Goal: Task Accomplishment & Management: Use online tool/utility

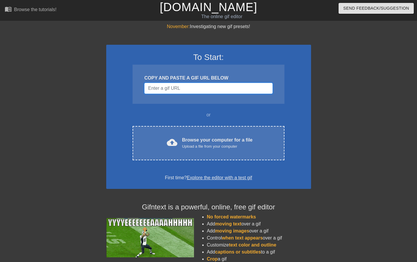
click at [179, 88] on input "Username" at bounding box center [208, 88] width 128 height 11
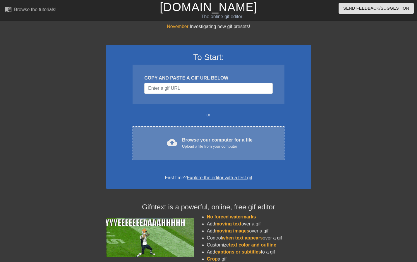
click at [202, 142] on div "Browse your computer for a file Upload a file from your computer" at bounding box center [217, 143] width 70 height 13
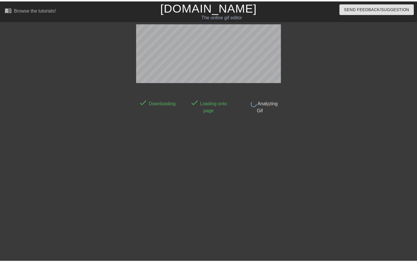
scroll to position [3, 0]
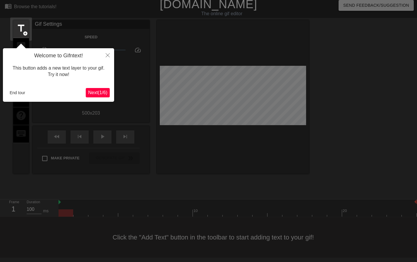
click at [105, 94] on span "Next ( 1 / 6 )" at bounding box center [97, 92] width 19 height 5
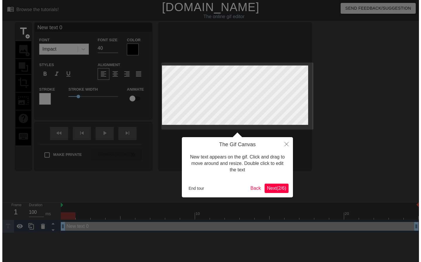
scroll to position [0, 0]
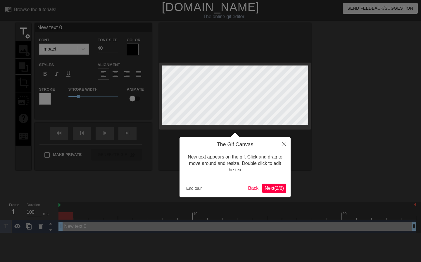
click at [280, 182] on div "The Gif Canvas New text appears on the gif. Click and drag to move around and r…" at bounding box center [235, 167] width 111 height 60
click at [287, 142] on button "Close" at bounding box center [284, 143] width 13 height 13
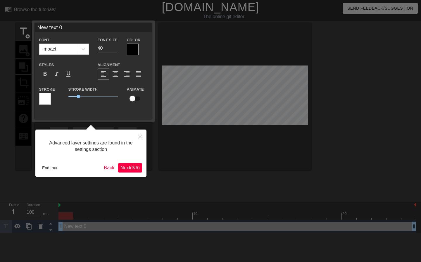
click at [126, 168] on span "Next ( 3 / 6 )" at bounding box center [129, 167] width 19 height 5
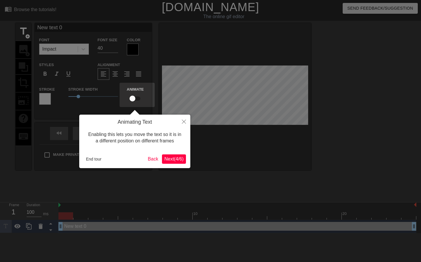
click at [181, 159] on span "Next ( 4 / 6 )" at bounding box center [173, 158] width 19 height 5
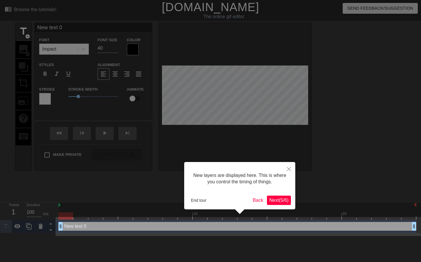
click at [292, 201] on div "New layers are displayed here. This is where you control the timing of things. …" at bounding box center [239, 185] width 111 height 47
click at [290, 198] on button "Next ( 5 / 6 )" at bounding box center [279, 200] width 24 height 9
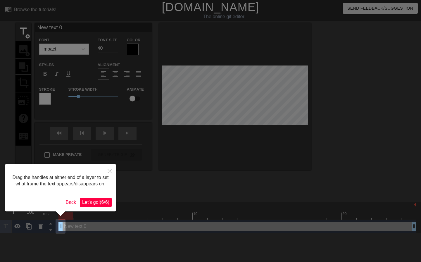
click at [108, 203] on span "Let's go! ( 6 / 6 )" at bounding box center [95, 202] width 27 height 5
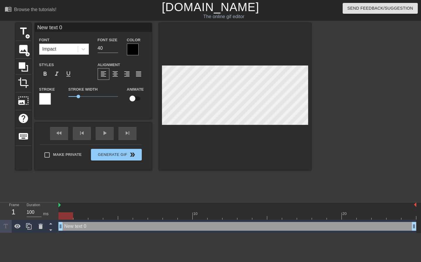
scroll to position [1, 1]
type input "L"
type textarea "L"
type input "LE"
type textarea "LE"
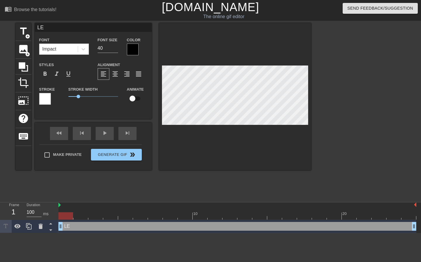
type input "LEG"
type textarea "LEG"
type input "LEGO"
type textarea "LEGO"
type input "LEGO"
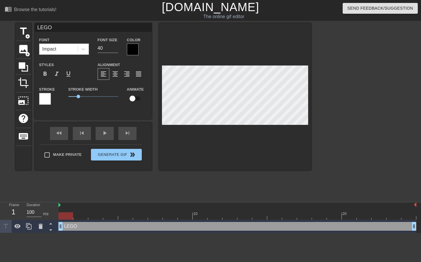
type textarea "LEGO"
type input "LEGO S"
type textarea "LEGO S"
type input "LEGO St"
type textarea "LEGO St"
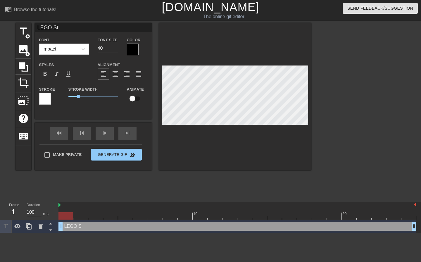
type input "LEGO Sta"
type textarea "LEGO Sta"
type input "LEGO Star"
type textarea "LEGO Star"
type input "LEGO Star"
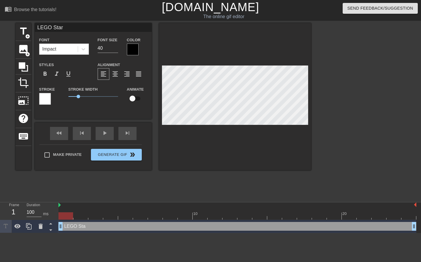
type textarea "LEGO Star"
type input "LEGO Star W"
type textarea "LEGO Star W"
type input "LEGO Star Wa"
type textarea "LEGO Star Wa"
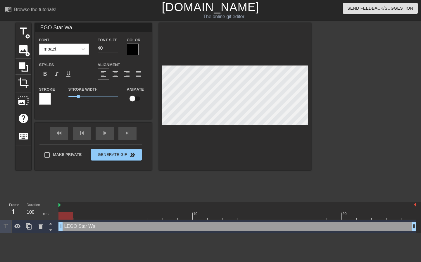
type input "LEGO Star War"
type textarea "LEGO Star War"
type input "LEGO Star Wars"
type textarea "LEGO Star Wars"
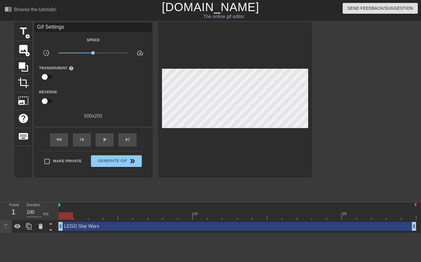
drag, startPoint x: 60, startPoint y: 205, endPoint x: 51, endPoint y: 203, distance: 8.5
click at [51, 203] on div "Frame 1 Duration 100 ms 10 20 LEGO Star Wars drag_handle drag_handle" at bounding box center [210, 217] width 421 height 31
click at [71, 215] on div at bounding box center [65, 215] width 15 height 7
drag, startPoint x: 71, startPoint y: 215, endPoint x: 80, endPoint y: 218, distance: 8.7
click at [80, 218] on div at bounding box center [80, 215] width 15 height 7
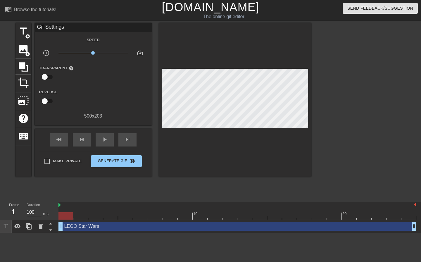
drag, startPoint x: 80, startPoint y: 218, endPoint x: 69, endPoint y: 218, distance: 10.2
click at [69, 218] on div at bounding box center [65, 215] width 15 height 7
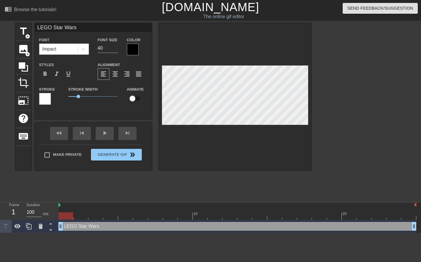
click at [276, 61] on div at bounding box center [235, 96] width 152 height 147
drag, startPoint x: 70, startPoint y: 216, endPoint x: 75, endPoint y: 215, distance: 5.7
click at [75, 215] on div at bounding box center [80, 215] width 15 height 7
drag, startPoint x: 80, startPoint y: 216, endPoint x: 69, endPoint y: 220, distance: 10.9
click at [69, 220] on div "10 20 LEGO Star Wars drag_handle drag_handle" at bounding box center [239, 217] width 363 height 31
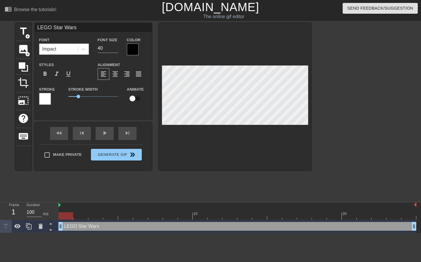
click at [165, 229] on div "LEGO Star Wars drag_handle drag_handle" at bounding box center [237, 226] width 358 height 9
click at [66, 227] on div "LEGO Star Wars drag_handle drag_handle" at bounding box center [237, 226] width 358 height 9
click at [85, 223] on div "LEGO Star Wars drag_handle drag_handle" at bounding box center [237, 226] width 358 height 9
click at [93, 227] on div "LEGO Star Wars drag_handle drag_handle" at bounding box center [237, 226] width 358 height 9
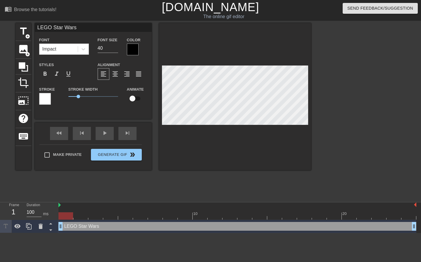
click at [93, 227] on div "LEGO Star Wars drag_handle drag_handle" at bounding box center [237, 226] width 358 height 9
click at [106, 233] on html "menu_book Browse the tutorials! Gifntext.com The online gif editor Send Feedbac…" at bounding box center [210, 116] width 421 height 233
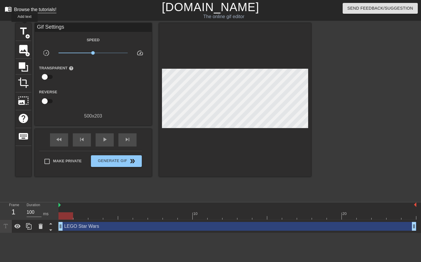
click at [27, 8] on div "Browse the tutorials!" at bounding box center [35, 9] width 42 height 5
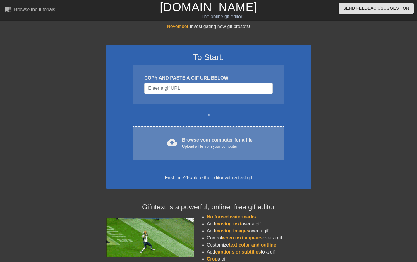
click at [190, 145] on div "Upload a file from your computer" at bounding box center [217, 147] width 70 height 6
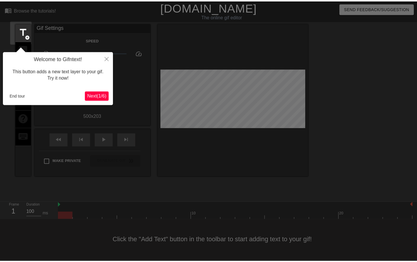
scroll to position [3, 0]
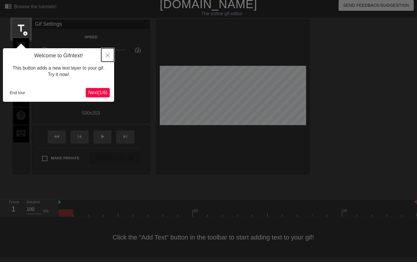
click at [107, 55] on icon "Close" at bounding box center [108, 55] width 4 height 4
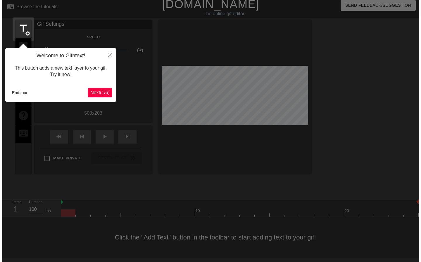
scroll to position [0, 0]
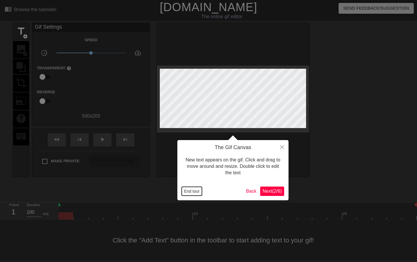
click at [188, 190] on button "End tour" at bounding box center [192, 191] width 20 height 9
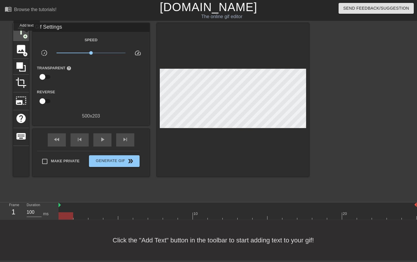
click at [27, 35] on span "add_circle" at bounding box center [25, 36] width 5 height 5
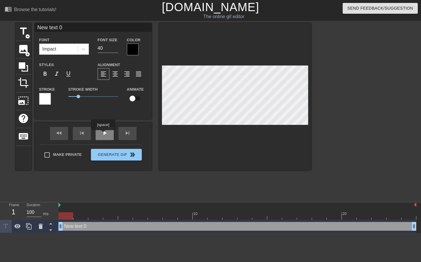
click at [103, 134] on div "play_arrow" at bounding box center [105, 133] width 18 height 13
click at [107, 136] on span "pause" at bounding box center [104, 133] width 7 height 7
click at [80, 226] on div "New text 0 drag_handle drag_handle" at bounding box center [237, 226] width 358 height 9
click at [79, 211] on div at bounding box center [80, 211] width 15 height 7
click at [134, 97] on input "checkbox" at bounding box center [132, 98] width 33 height 11
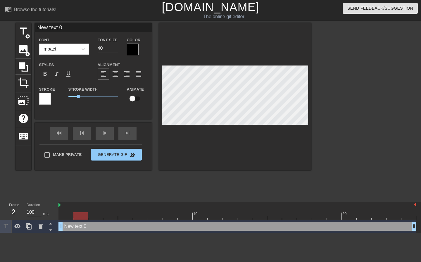
checkbox input "true"
click at [68, 216] on div at bounding box center [237, 215] width 358 height 7
type input "l"
type textarea "l"
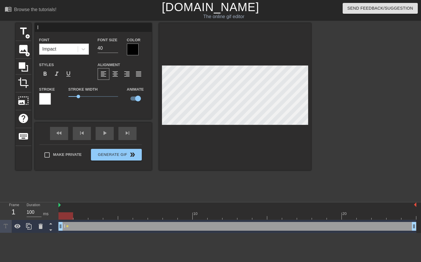
type input "le"
type textarea "le"
type input "leg"
type textarea "leg"
type input "lego"
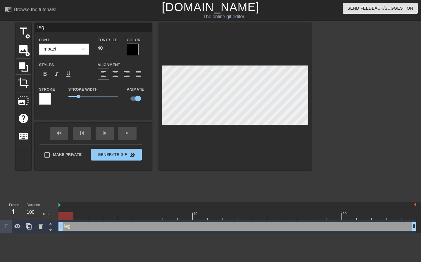
type textarea "lego"
type input "lego"
type textarea "lego"
type input "lego s"
type textarea "lego s"
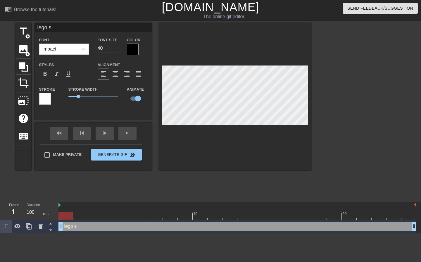
type input "lego st"
type textarea "lego st"
type input "lego sta"
type textarea "lego star"
type input "lego star"
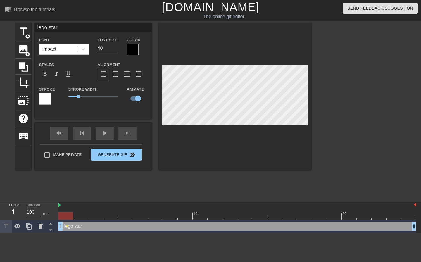
type textarea "lego star"
type input "lego star w"
type textarea "lego star w"
type input "lego star wa"
type textarea "lego star wa"
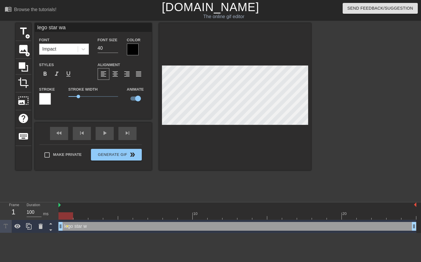
type input "lego star war"
type textarea "lego star war"
type input "lego star wars"
type textarea "lego star wars"
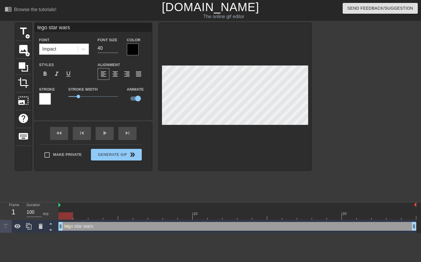
scroll to position [1, 2]
click at [323, 65] on div at bounding box center [362, 110] width 88 height 175
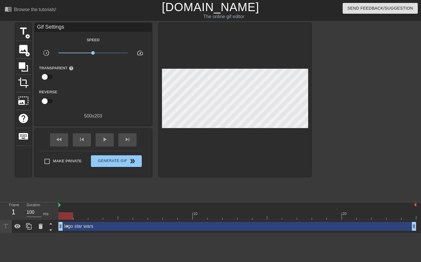
click at [206, 185] on div "title add_circle image add_circle crop photo_size_select_large help keyboard Gi…" at bounding box center [163, 110] width 296 height 175
click at [78, 215] on div at bounding box center [237, 215] width 358 height 7
click at [68, 217] on div at bounding box center [237, 215] width 358 height 7
click at [81, 219] on div at bounding box center [237, 215] width 358 height 7
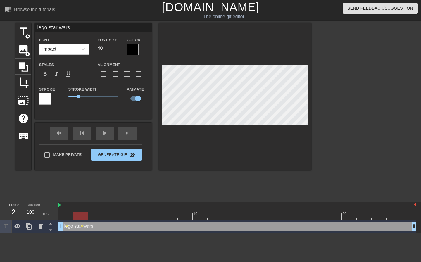
click at [94, 216] on div at bounding box center [237, 215] width 358 height 7
click at [109, 216] on div at bounding box center [237, 215] width 358 height 7
click at [121, 217] on div at bounding box center [237, 215] width 358 height 7
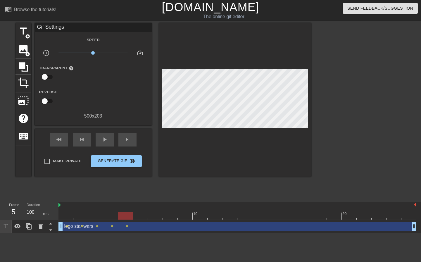
click at [142, 221] on div "lego star wars drag_handle drag_handle lens lens lens lens lens" at bounding box center [237, 226] width 358 height 13
click at [142, 215] on div at bounding box center [237, 215] width 358 height 7
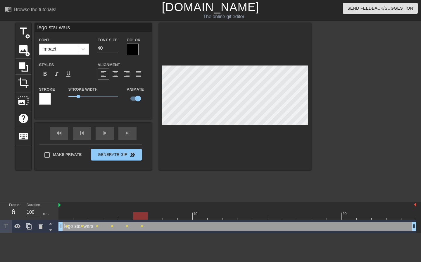
click at [151, 218] on div at bounding box center [237, 215] width 358 height 7
click at [170, 216] on div at bounding box center [237, 215] width 358 height 7
drag, startPoint x: 185, startPoint y: 216, endPoint x: 187, endPoint y: 209, distance: 6.7
click at [185, 216] on div at bounding box center [237, 215] width 358 height 7
click at [200, 214] on div at bounding box center [237, 215] width 358 height 7
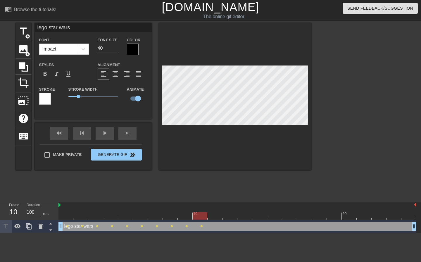
click at [209, 213] on div at bounding box center [237, 215] width 358 height 7
click at [231, 213] on div at bounding box center [237, 215] width 358 height 7
click at [245, 216] on div at bounding box center [237, 215] width 358 height 7
click at [257, 214] on div at bounding box center [237, 215] width 358 height 7
click at [277, 216] on div at bounding box center [237, 215] width 358 height 7
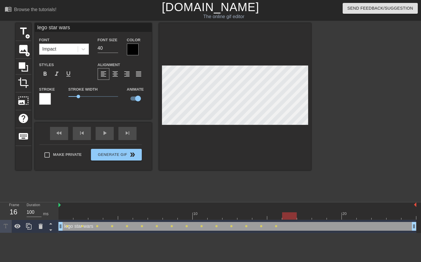
click at [292, 217] on div at bounding box center [237, 215] width 358 height 7
click at [306, 215] on div at bounding box center [237, 215] width 358 height 7
click at [321, 218] on div at bounding box center [237, 215] width 358 height 7
click at [336, 220] on div "lego star wars drag_handle drag_handle lens lens lens lens lens lens lens lens …" at bounding box center [237, 226] width 358 height 13
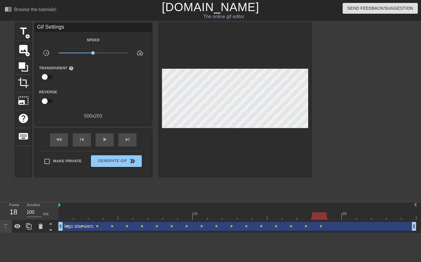
click at [332, 213] on div at bounding box center [237, 215] width 358 height 7
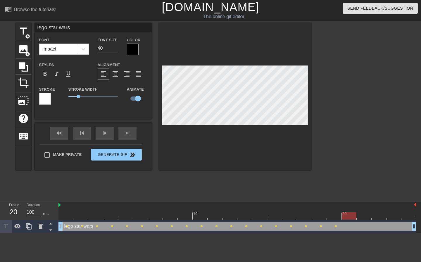
click at [352, 218] on div at bounding box center [237, 215] width 358 height 7
click at [165, 128] on div at bounding box center [235, 96] width 152 height 147
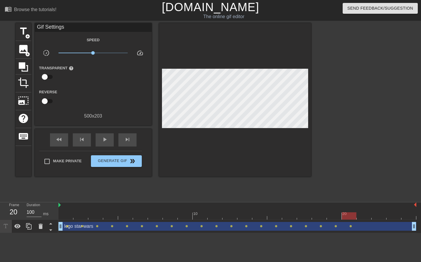
click at [366, 233] on html "menu_book Browse the tutorials! [DOMAIN_NAME] The online gif editor Send Feedba…" at bounding box center [210, 116] width 421 height 233
click at [108, 139] on div "play_arrow" at bounding box center [105, 139] width 18 height 13
click at [110, 142] on div "pause" at bounding box center [105, 139] width 18 height 13
click at [80, 227] on div "lego star wars drag_handle drag_handle" at bounding box center [237, 226] width 358 height 9
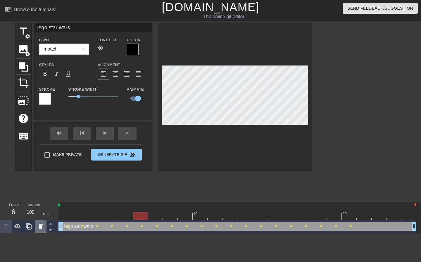
click at [45, 225] on div at bounding box center [41, 226] width 12 height 13
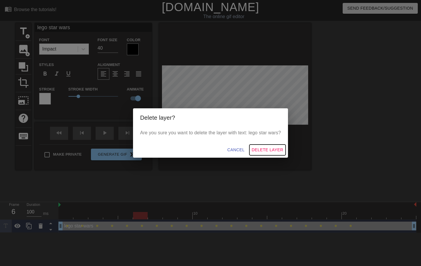
click at [268, 150] on span "Delete Layer" at bounding box center [268, 150] width 32 height 7
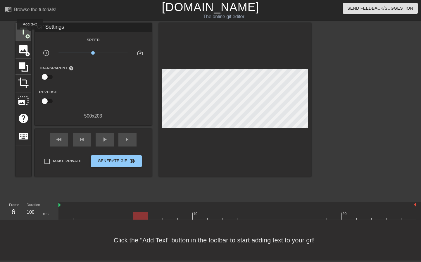
click at [28, 33] on span "title" at bounding box center [23, 31] width 11 height 11
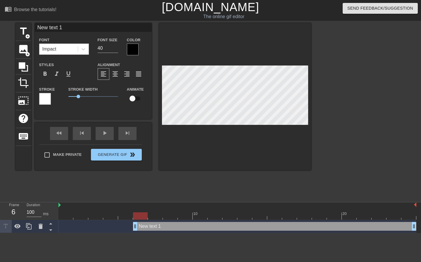
scroll to position [1, 1]
type input "l"
type textarea "l"
type input "le"
type textarea "le"
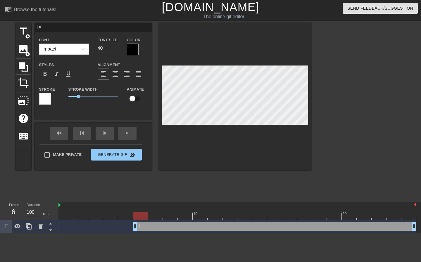
type input "leg"
type textarea "leg"
type input "lego"
type textarea "lego"
type input "lego"
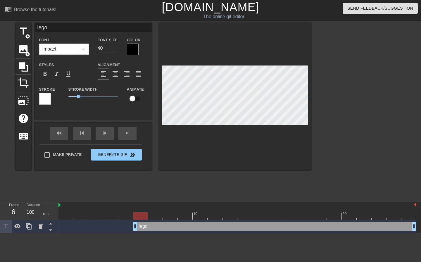
type textarea "lego"
type input "lego s"
type textarea "lego s"
type input "lego st"
type textarea "lego st"
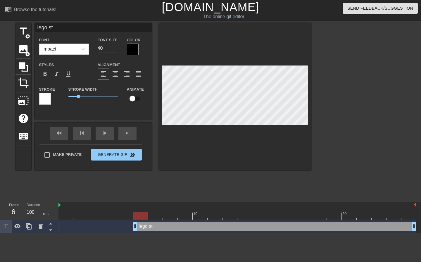
type input "lego sta"
type textarea "lego sta"
type input "lego star"
type textarea "lego star"
type input "lego star"
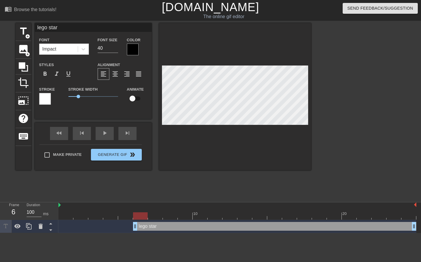
type textarea "lego star"
type input "lego star w"
type textarea "lego star w"
type input "lego star wa"
type textarea "lego star wa"
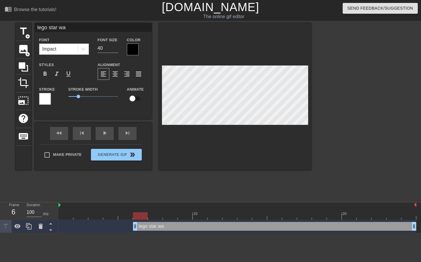
scroll to position [1, 2]
type input "lego star war"
type textarea "lego star war"
type input "lego star wars"
type textarea "lego star wars"
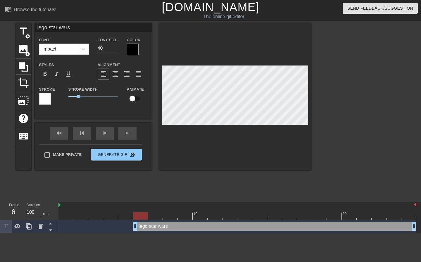
scroll to position [1, 2]
drag, startPoint x: 135, startPoint y: 226, endPoint x: 63, endPoint y: 226, distance: 71.4
click at [167, 187] on div "title add_circle image add_circle crop photo_size_select_large help keyboard le…" at bounding box center [163, 110] width 296 height 175
click at [138, 102] on input "checkbox" at bounding box center [132, 98] width 33 height 11
checkbox input "true"
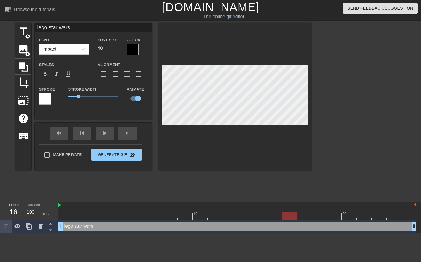
click at [286, 218] on div at bounding box center [237, 215] width 358 height 7
click at [102, 136] on span "play_arrow" at bounding box center [104, 133] width 7 height 7
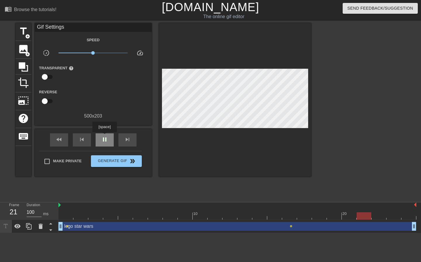
click at [104, 136] on span "pause" at bounding box center [104, 139] width 7 height 7
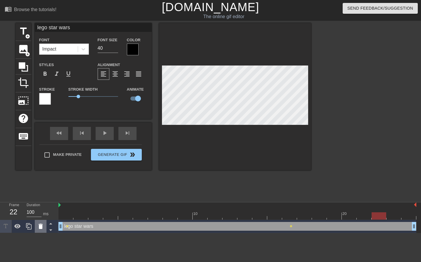
click at [39, 225] on icon at bounding box center [40, 226] width 7 height 7
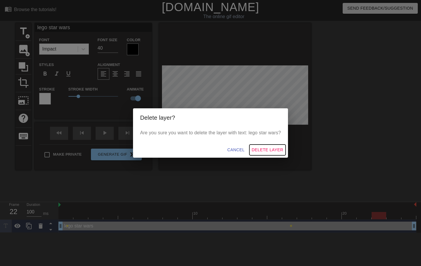
click at [265, 149] on span "Delete Layer" at bounding box center [268, 150] width 32 height 7
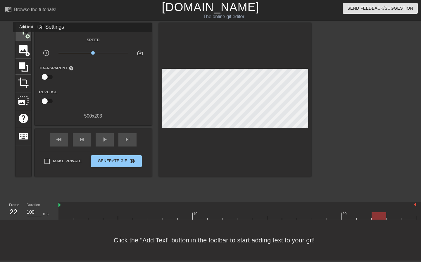
click at [26, 36] on span "add_circle" at bounding box center [27, 36] width 5 height 5
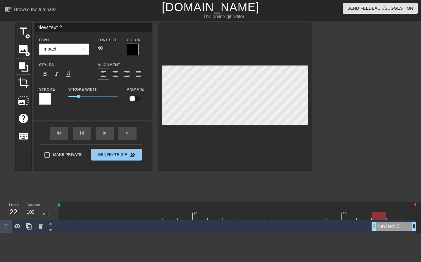
scroll to position [1, 2]
type textarea "x"
type input "xc"
type textarea "xc"
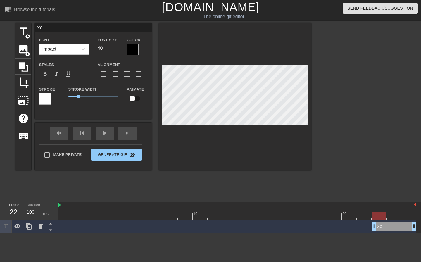
type input "x"
type textarea "x"
type input "l"
type textarea "l"
type input "le"
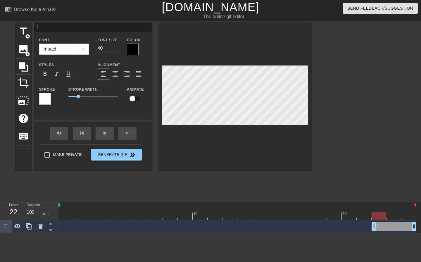
type textarea "le"
type input "leg"
type textarea "leg"
type input "lego"
type textarea "lego"
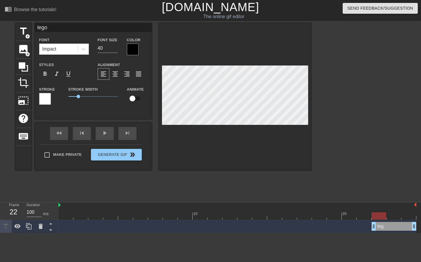
scroll to position [1, 1]
type input "lego"
type textarea "lego"
type input "lego s"
type textarea "lego s"
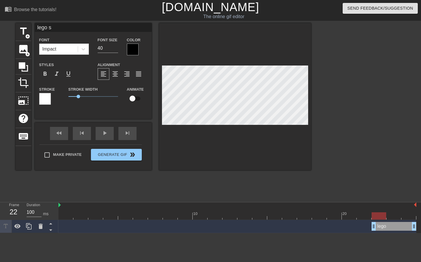
type input "lego st"
type textarea "lego sta"
type input "lego star"
type textarea "lego star"
type input "lego star"
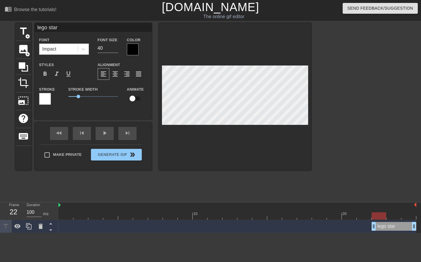
type textarea "lego star"
type input "lego star w"
type textarea "lego star w"
type input "lego star wa"
type textarea "lego star wa"
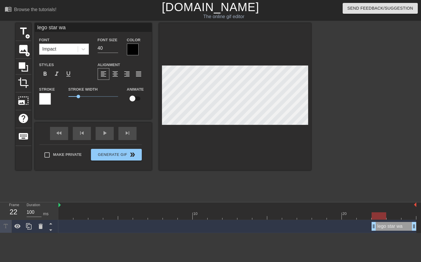
type input "lego star war"
type textarea "lego star war"
type input "lego star wars"
type textarea "lego star wars"
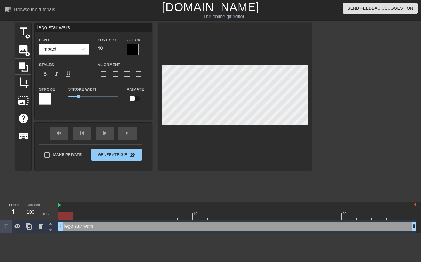
drag, startPoint x: 374, startPoint y: 230, endPoint x: 61, endPoint y: 228, distance: 313.8
click at [135, 96] on input "checkbox" at bounding box center [132, 98] width 33 height 11
checkbox input "true"
click at [82, 216] on div at bounding box center [237, 215] width 358 height 7
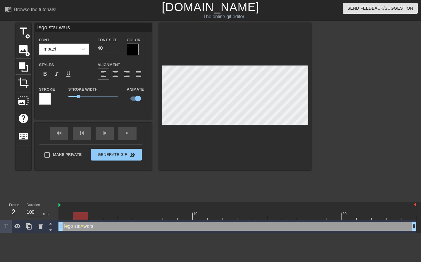
click at [93, 213] on div at bounding box center [237, 215] width 358 height 7
click at [109, 215] on div at bounding box center [237, 215] width 358 height 7
click at [63, 216] on div at bounding box center [237, 215] width 358 height 7
click at [82, 214] on div at bounding box center [237, 215] width 358 height 7
click at [65, 213] on div at bounding box center [237, 215] width 358 height 7
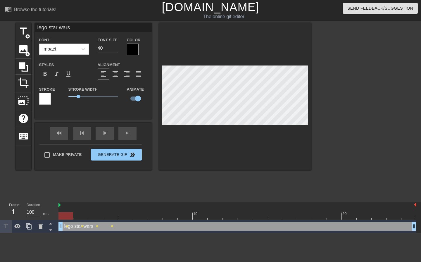
click at [95, 215] on div at bounding box center [237, 215] width 358 height 7
click at [105, 215] on div at bounding box center [237, 215] width 358 height 7
click at [125, 216] on div at bounding box center [237, 215] width 358 height 7
click at [141, 213] on div at bounding box center [237, 215] width 358 height 7
click at [154, 216] on div at bounding box center [237, 215] width 358 height 7
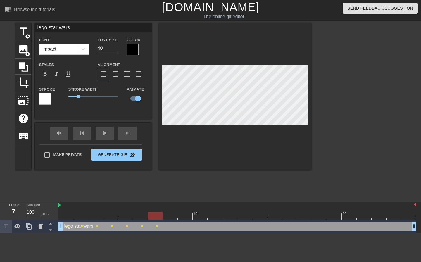
click at [170, 213] on div at bounding box center [237, 215] width 358 height 7
click at [186, 217] on div at bounding box center [237, 215] width 358 height 7
click at [196, 217] on div at bounding box center [237, 215] width 358 height 7
click at [217, 218] on div at bounding box center [237, 215] width 358 height 7
click at [199, 217] on div at bounding box center [237, 215] width 358 height 7
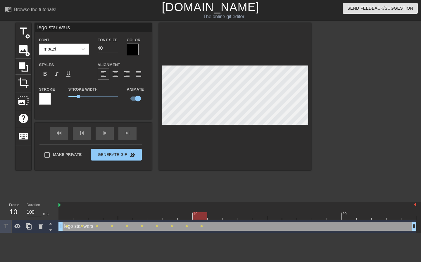
click at [213, 217] on div at bounding box center [237, 215] width 358 height 7
click at [229, 217] on div at bounding box center [237, 215] width 358 height 7
click at [242, 215] on div at bounding box center [237, 215] width 358 height 7
click at [257, 215] on div at bounding box center [237, 215] width 358 height 7
click at [274, 218] on div at bounding box center [237, 215] width 358 height 7
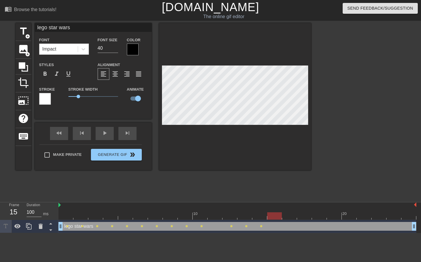
click at [289, 214] on div at bounding box center [237, 215] width 358 height 7
click at [306, 215] on div at bounding box center [237, 215] width 358 height 7
click at [162, 136] on div at bounding box center [235, 96] width 152 height 147
click at [297, 197] on div "title add_circle image add_circle crop photo_size_select_large help keyboard le…" at bounding box center [163, 110] width 296 height 175
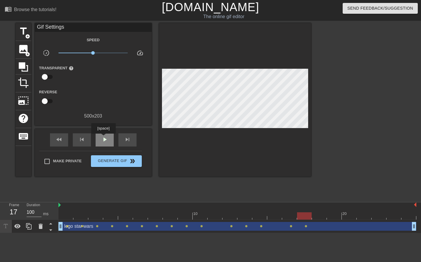
click at [102, 137] on span "play_arrow" at bounding box center [104, 139] width 7 height 7
click at [105, 141] on span "pause" at bounding box center [104, 139] width 7 height 7
click at [22, 34] on span "title" at bounding box center [23, 31] width 11 height 11
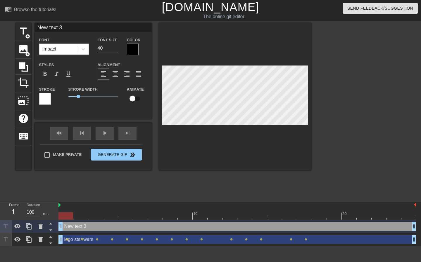
drag, startPoint x: 121, startPoint y: 227, endPoint x: 61, endPoint y: 223, distance: 60.1
click at [41, 229] on icon at bounding box center [41, 226] width 4 height 5
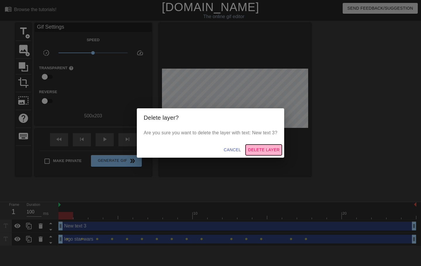
click at [261, 148] on span "Delete Layer" at bounding box center [264, 150] width 32 height 7
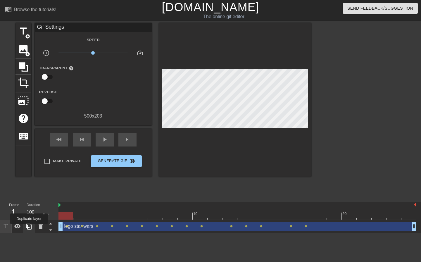
click at [29, 228] on icon at bounding box center [29, 226] width 6 height 6
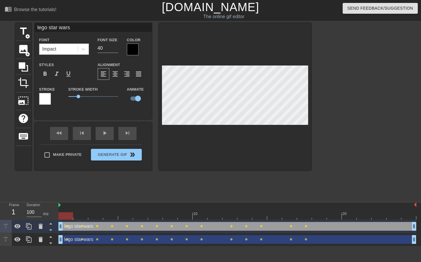
scroll to position [1, 2]
type input "a"
type textarea "a"
type input "az"
type textarea "az"
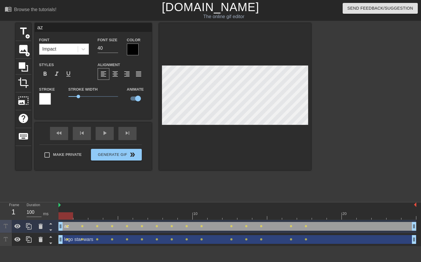
type input "azt"
type textarea "azt"
type input "azte"
type textarea "azte"
type input "aztec"
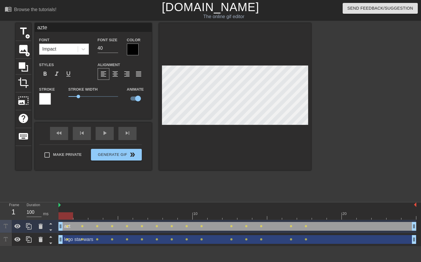
type textarea "aztec"
type input "aztec"
type textarea "aztec d"
type input "aztec de"
type textarea "aztec de"
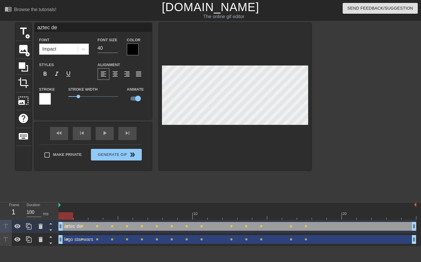
type input "aztec dea"
type textarea "aztec dea"
type input "aztec deat"
type textarea "aztec deat"
type input "aztec death"
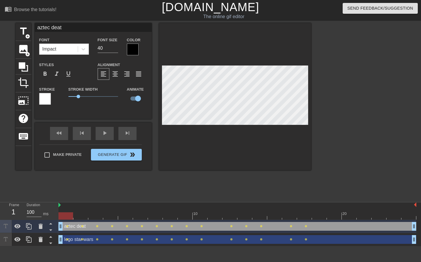
type textarea "aztec death"
type input "aztec death"
type textarea "aztec death"
type input "aztec death w"
type textarea "aztec death w"
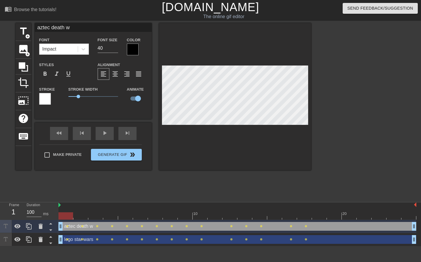
type input "aztec death wh"
type textarea "aztec death wh"
type input "aztec death whi"
type textarea "aztec death whi"
type input "aztec death whis"
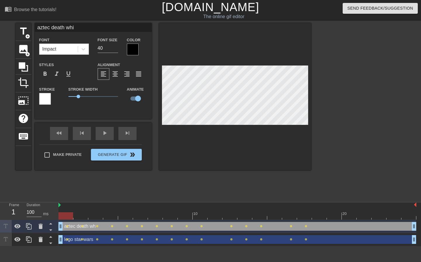
type textarea "aztec death whis"
type input "aztec death whist"
type textarea "aztec death whist"
type input "aztec death whistl"
type textarea "aztec death whistl"
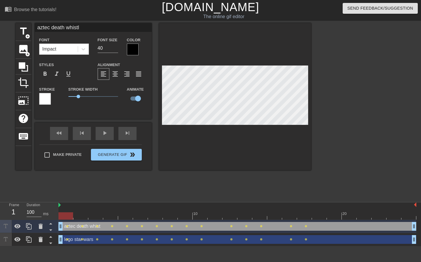
type input "aztec death whistle"
type textarea "aztec death whistle"
type input "aztec death whistle"
type textarea "aztec death whistle"
type input "aztec death whistle p"
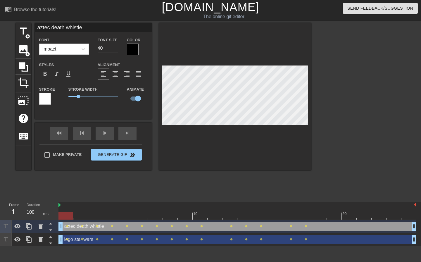
type textarea "aztec death whistle p"
type input "aztec death whistle pr"
type textarea "aztec death whistle pr"
type input "aztec death whistle pra"
type textarea "aztec death whistle pra"
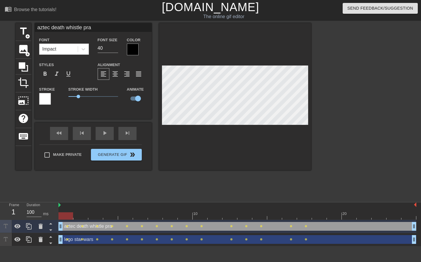
type input "aztec death whistle [PERSON_NAME]"
type textarea "aztec death whistle [PERSON_NAME]"
type input "aztec death whistle prank"
type textarea "aztec death whistle prank"
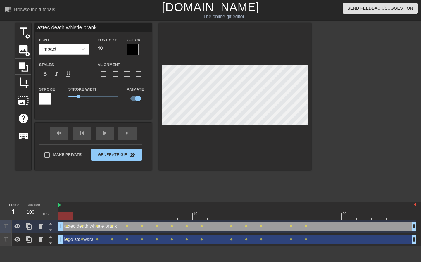
click at [320, 92] on div at bounding box center [362, 110] width 88 height 175
type input "aztec deathwhistle prank"
type textarea "aztec deathwhistle prank"
type input "aztec deathwhistle prank"
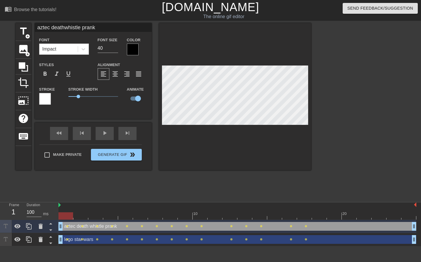
scroll to position [1, 1]
type textarea "aztec deathwhistle prank"
type input "aztec deathwhistle prank"
type textarea "aztec death whistle prank"
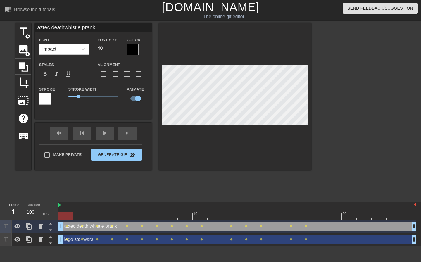
type input "aztec deathwhistle prank"
type textarea "aztec death whistle prank"
click at [76, 216] on div at bounding box center [237, 215] width 358 height 7
click at [69, 217] on div at bounding box center [237, 215] width 358 height 7
click at [271, 44] on div at bounding box center [235, 96] width 152 height 147
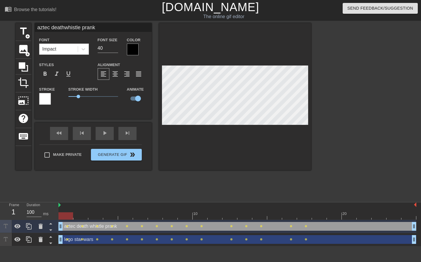
click at [79, 217] on div at bounding box center [237, 215] width 358 height 7
click at [277, 42] on div at bounding box center [235, 96] width 152 height 147
drag, startPoint x: 98, startPoint y: 219, endPoint x: 100, endPoint y: 216, distance: 3.2
click at [98, 219] on div at bounding box center [237, 215] width 358 height 7
click at [273, 45] on div at bounding box center [235, 96] width 152 height 147
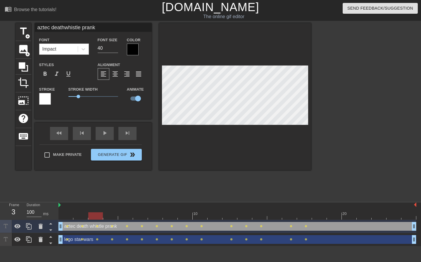
click at [109, 216] on div at bounding box center [237, 215] width 358 height 7
click at [282, 53] on div at bounding box center [235, 96] width 152 height 147
click at [126, 216] on div at bounding box center [237, 215] width 358 height 7
click at [113, 219] on div at bounding box center [237, 215] width 358 height 7
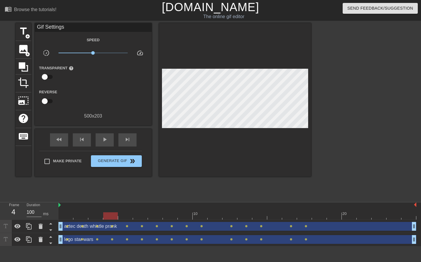
drag, startPoint x: 282, startPoint y: 51, endPoint x: 282, endPoint y: 54, distance: 3.0
click at [282, 54] on div at bounding box center [235, 100] width 152 height 154
click at [273, 68] on div at bounding box center [235, 100] width 152 height 154
click at [282, 61] on div at bounding box center [235, 100] width 152 height 154
click at [266, 58] on div at bounding box center [235, 100] width 152 height 154
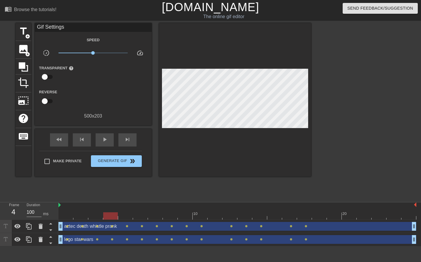
drag, startPoint x: 259, startPoint y: 58, endPoint x: 251, endPoint y: 59, distance: 7.7
click at [253, 59] on div at bounding box center [235, 100] width 152 height 154
click at [247, 61] on div at bounding box center [235, 100] width 152 height 154
click at [237, 83] on div at bounding box center [235, 100] width 152 height 154
click at [98, 216] on div at bounding box center [237, 215] width 358 height 7
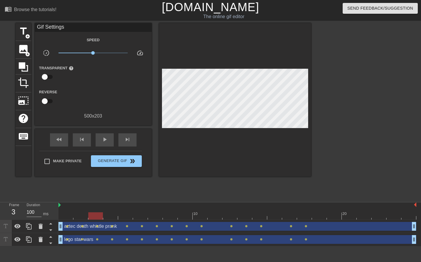
click at [108, 217] on div at bounding box center [237, 215] width 358 height 7
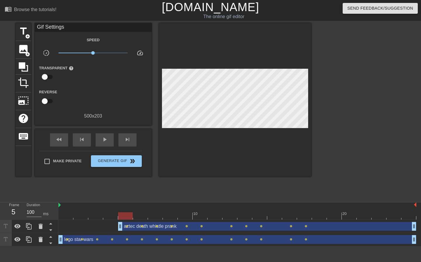
drag, startPoint x: 61, startPoint y: 227, endPoint x: 118, endPoint y: 224, distance: 56.5
click at [118, 224] on div "aztec death whistle prank drag_handle drag_handle lens lens lens lens lens lens…" at bounding box center [237, 226] width 358 height 9
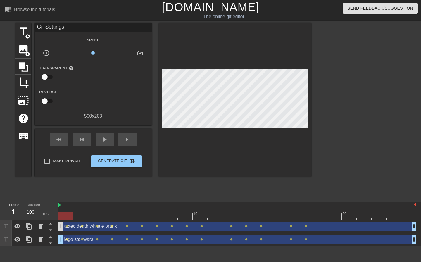
drag, startPoint x: 120, startPoint y: 225, endPoint x: 59, endPoint y: 227, distance: 61.2
click at [58, 228] on div "Frame 1 Duration 100 ms 10 20 aztec death whistle prank drag_handle drag_handle…" at bounding box center [210, 224] width 421 height 44
click at [75, 226] on div "aztec death whistle prank drag_handle drag_handle" at bounding box center [237, 226] width 358 height 9
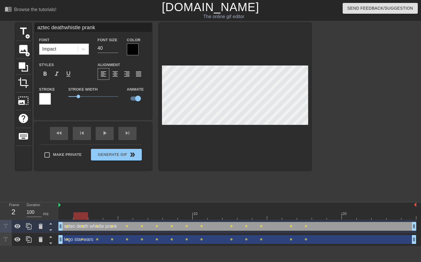
click at [87, 219] on div at bounding box center [237, 215] width 358 height 7
click at [104, 220] on div "10 20" at bounding box center [237, 211] width 358 height 18
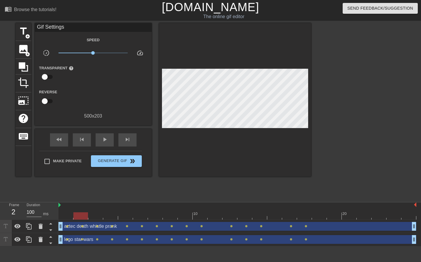
click at [100, 219] on div at bounding box center [237, 215] width 358 height 7
click at [110, 218] on div at bounding box center [237, 215] width 358 height 7
click at [121, 216] on div at bounding box center [237, 215] width 358 height 7
click at [141, 216] on div at bounding box center [237, 215] width 358 height 7
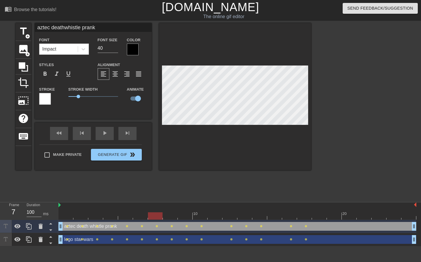
click at [154, 216] on div at bounding box center [237, 215] width 358 height 7
click at [170, 216] on div at bounding box center [237, 215] width 358 height 7
click at [126, 217] on div at bounding box center [237, 215] width 358 height 7
click at [137, 216] on div at bounding box center [237, 215] width 358 height 7
click at [154, 218] on div at bounding box center [237, 215] width 358 height 7
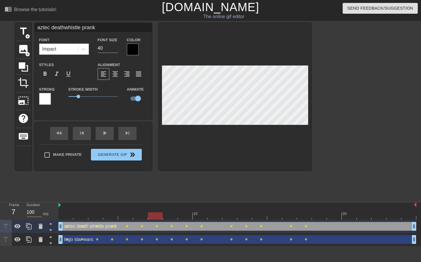
click at [175, 218] on div at bounding box center [237, 215] width 358 height 7
click at [182, 214] on div at bounding box center [237, 215] width 358 height 7
click at [227, 132] on div at bounding box center [235, 96] width 152 height 147
click at [199, 217] on div at bounding box center [237, 215] width 358 height 7
click at [219, 163] on div at bounding box center [235, 96] width 152 height 147
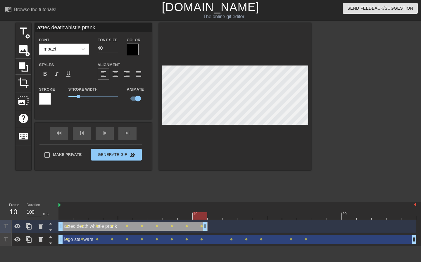
drag, startPoint x: 413, startPoint y: 225, endPoint x: 210, endPoint y: 229, distance: 203.0
click at [210, 229] on div "aztec death whistle prank drag_handle drag_handle lens lens lens lens lens lens…" at bounding box center [237, 226] width 358 height 9
click at [49, 246] on html "menu_book Browse the tutorials! [DOMAIN_NAME] The online gif editor Send Feedba…" at bounding box center [210, 123] width 421 height 246
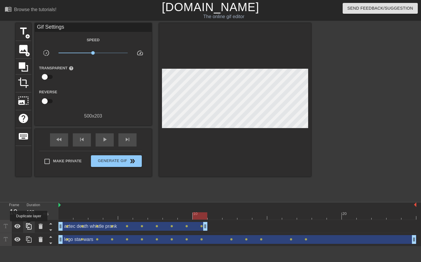
click at [29, 225] on icon at bounding box center [28, 226] width 7 height 7
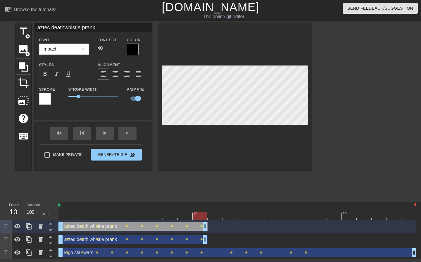
click at [70, 225] on div "aztec death whistle prank drag_handle drag_handle" at bounding box center [132, 226] width 149 height 9
click at [71, 226] on div "aztec death whistle prank drag_handle drag_handle" at bounding box center [132, 226] width 149 height 9
click at [98, 211] on div at bounding box center [95, 211] width 15 height 7
click at [64, 218] on div at bounding box center [237, 215] width 358 height 7
click at [84, 218] on div at bounding box center [237, 215] width 358 height 7
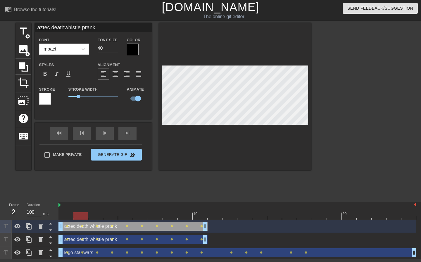
click at [92, 216] on div at bounding box center [237, 215] width 358 height 7
click at [103, 214] on div at bounding box center [237, 215] width 358 height 7
click at [112, 213] on div at bounding box center [110, 215] width 15 height 7
click at [121, 215] on div at bounding box center [237, 215] width 358 height 7
drag, startPoint x: 63, startPoint y: 227, endPoint x: 117, endPoint y: 220, distance: 55.1
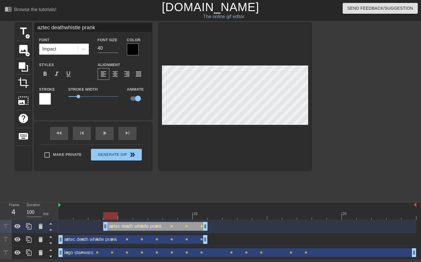
click at [117, 220] on div "aztec death whistle prank drag_handle drag_handle lens lens lens lens lens lens…" at bounding box center [237, 226] width 358 height 13
type input "c"
type textarea "c"
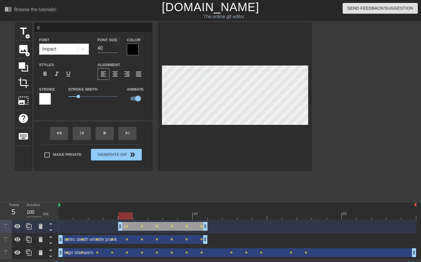
type input "cr"
type textarea "cr"
type input "cro"
type textarea "cro"
type input "cros"
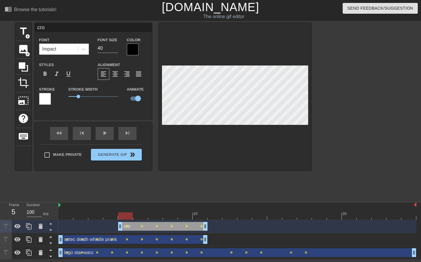
type textarea "cros"
type input "cross"
type textarea "cross"
type input "cross"
type textarea "cross"
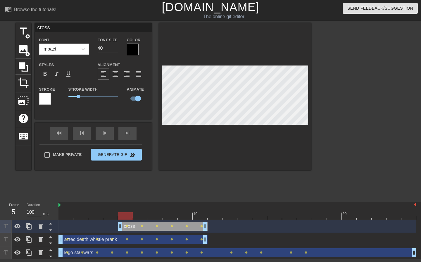
type input "cross c"
type textarea "cross c"
type input "cross co"
type textarea "cross co"
type input "cross cou"
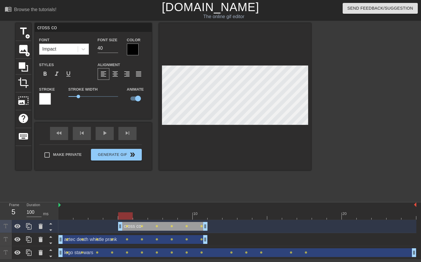
type textarea "cross cou"
type input "cross coun"
type textarea "cross coun"
type input "cross count"
type textarea "cross count"
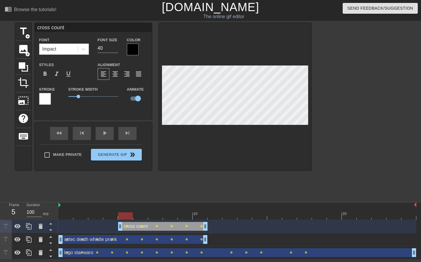
type input "cross countr"
type textarea "cross countr"
type input "cross country"
type textarea "cross country"
type input "cross country"
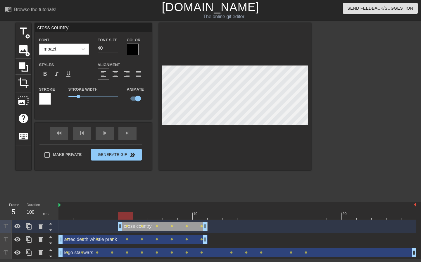
type textarea "cross country"
type input "cross countryt"
type textarea "cross country t"
type input "cross countryty"
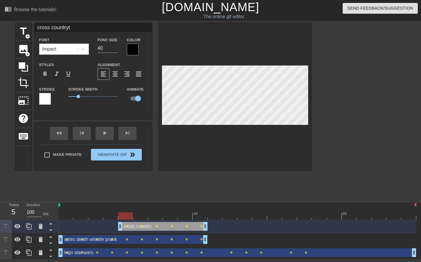
type textarea "cross country ty"
type input "cross countrytyr"
type textarea "cross country tyr"
type input "cross countryty"
type textarea "cross country ty"
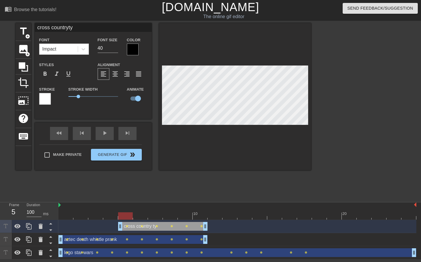
type input "cross countryt"
type textarea "cross country t"
type input "cross countrytr"
type textarea "cross country tr"
type input "cross countrytra"
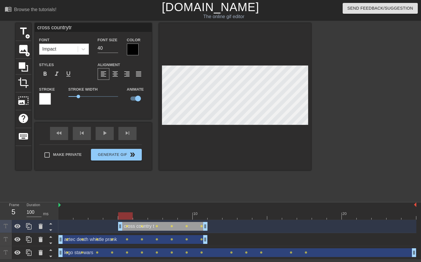
type textarea "cross country tra"
type input "cross countrytrai"
type textarea "cross country trai"
type input "cross countrytrain"
type textarea "cross country train"
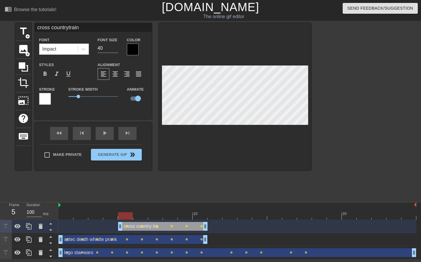
type input "cross countrytrains"
type textarea "cross country trains"
click at [114, 70] on span "format_align_center" at bounding box center [115, 73] width 7 height 7
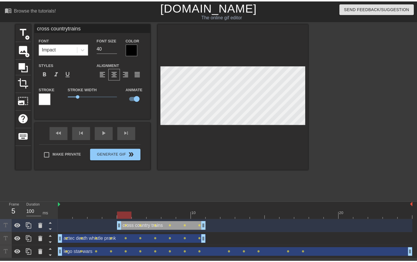
scroll to position [1, 1]
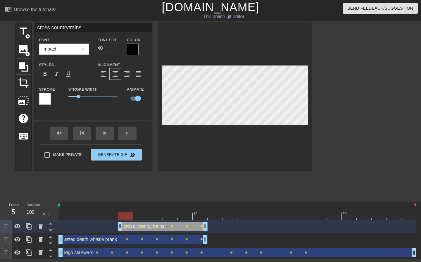
click at [245, 60] on div at bounding box center [235, 96] width 152 height 147
click at [257, 62] on div at bounding box center [235, 96] width 152 height 147
click at [142, 216] on div at bounding box center [237, 215] width 358 height 7
click at [158, 216] on div at bounding box center [237, 215] width 358 height 7
click at [139, 218] on div at bounding box center [237, 215] width 358 height 7
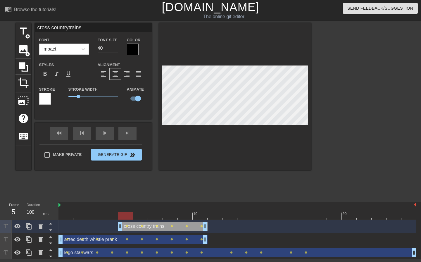
click at [124, 217] on div at bounding box center [237, 215] width 358 height 7
click at [159, 219] on div at bounding box center [237, 215] width 358 height 7
click at [143, 218] on div at bounding box center [237, 215] width 358 height 7
click at [169, 215] on div at bounding box center [237, 215] width 358 height 7
click at [184, 213] on div at bounding box center [237, 215] width 358 height 7
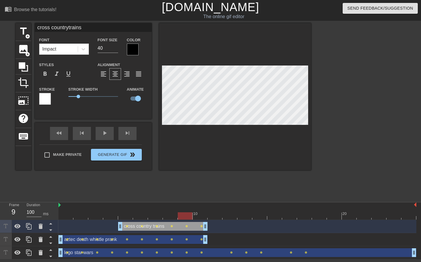
click at [161, 90] on div at bounding box center [235, 96] width 152 height 147
click at [199, 217] on div at bounding box center [237, 215] width 358 height 7
drag, startPoint x: 206, startPoint y: 227, endPoint x: 196, endPoint y: 228, distance: 10.0
click at [196, 228] on div "cross country trains drag_handle drag_handle lens lens lens lens lens" at bounding box center [237, 226] width 358 height 9
drag, startPoint x: 206, startPoint y: 242, endPoint x: 196, endPoint y: 241, distance: 10.3
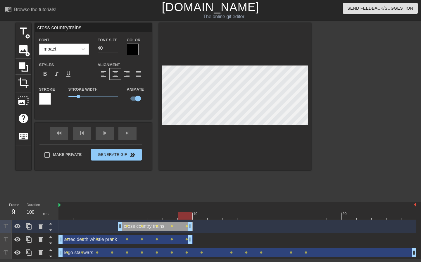
click at [196, 241] on div "aztec death whistle prank drag_handle drag_handle lens lens lens lens lens lens…" at bounding box center [237, 239] width 358 height 9
click at [82, 242] on div "aztec death whistle prank drag_handle drag_handle" at bounding box center [125, 239] width 134 height 9
type input "aztec deathwhistle prank"
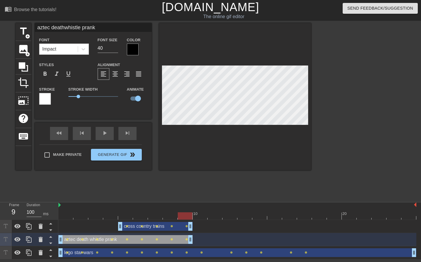
click at [70, 210] on div at bounding box center [65, 211] width 15 height 7
click at [75, 214] on div at bounding box center [237, 215] width 358 height 7
click at [85, 215] on div at bounding box center [80, 215] width 15 height 7
click at [96, 217] on div at bounding box center [237, 215] width 358 height 7
click at [111, 217] on div at bounding box center [237, 215] width 358 height 7
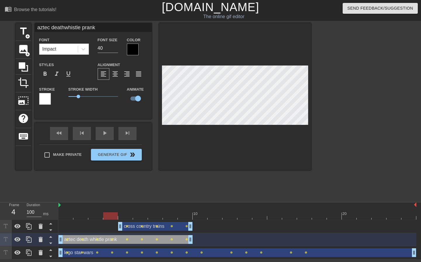
click at [127, 217] on div at bounding box center [237, 215] width 358 height 7
drag, startPoint x: 62, startPoint y: 239, endPoint x: 115, endPoint y: 237, distance: 53.6
click at [115, 237] on div "aztec death whistle prank drag_handle drag_handle lens lens lens lens lens" at bounding box center [237, 239] width 358 height 9
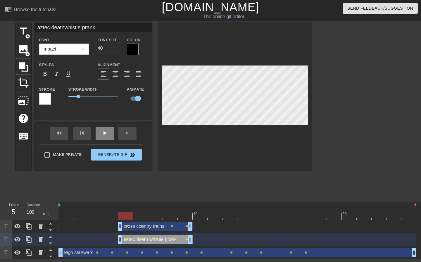
click at [108, 127] on div "aztec deathwhistle prank Font Impact Font Size 40 Color Styles format_bold form…" at bounding box center [93, 96] width 117 height 147
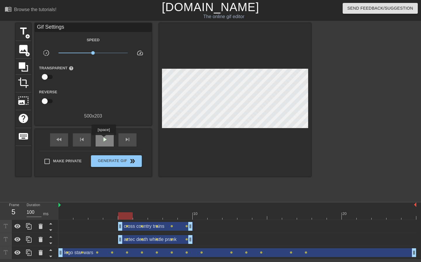
click at [104, 139] on span "play_arrow" at bounding box center [104, 139] width 7 height 7
drag, startPoint x: 95, startPoint y: 51, endPoint x: 74, endPoint y: 54, distance: 21.9
click at [74, 54] on span "x0.275" at bounding box center [92, 52] width 69 height 7
drag, startPoint x: 76, startPoint y: 55, endPoint x: 81, endPoint y: 55, distance: 5.6
click at [81, 55] on span "x0.437" at bounding box center [92, 52] width 69 height 7
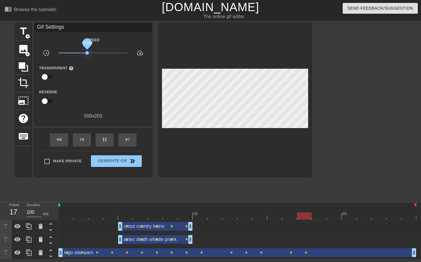
drag, startPoint x: 83, startPoint y: 55, endPoint x: 87, endPoint y: 55, distance: 4.1
click at [87, 55] on span "x0.668" at bounding box center [92, 52] width 69 height 7
click at [85, 54] on span "x0.596" at bounding box center [92, 52] width 69 height 7
click at [82, 54] on span "x0.490" at bounding box center [83, 53] width 4 height 4
click at [27, 28] on span "title" at bounding box center [23, 31] width 11 height 11
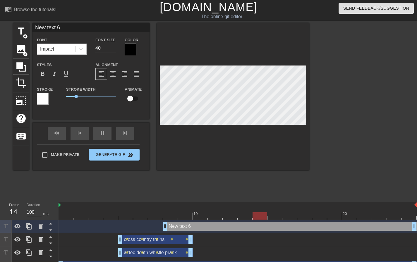
scroll to position [1, 1]
type input "2"
type textarea "2"
type input "2."
type textarea "2."
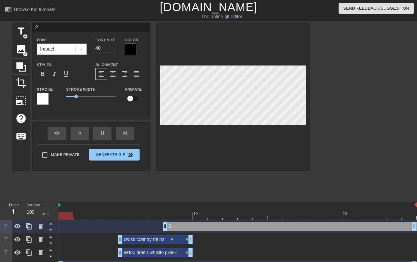
scroll to position [1, 1]
type input "2.1"
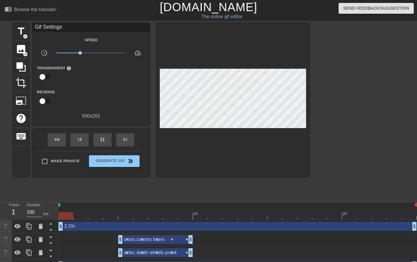
drag, startPoint x: 164, startPoint y: 226, endPoint x: 60, endPoint y: 222, distance: 104.5
click at [60, 222] on div "2.1% drag_handle drag_handle" at bounding box center [237, 226] width 358 height 13
click at [116, 227] on div "2.1% drag_handle drag_handle" at bounding box center [237, 226] width 358 height 9
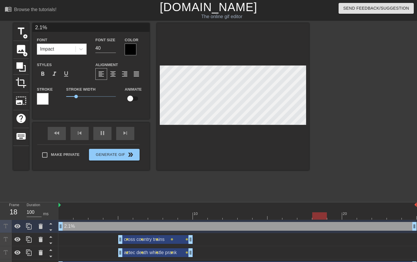
click at [349, 121] on div at bounding box center [360, 110] width 88 height 175
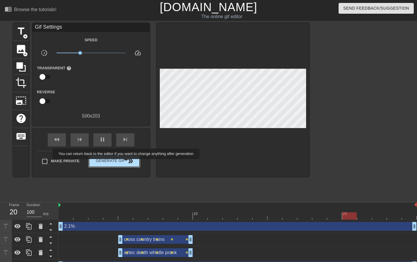
click at [126, 163] on span "Generate Gif double_arrow" at bounding box center [114, 161] width 46 height 7
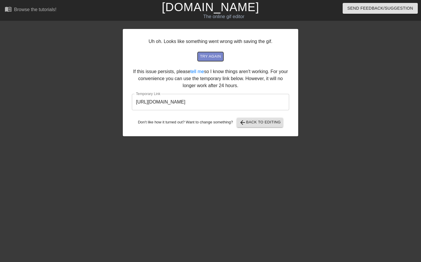
click at [210, 54] on span "try again" at bounding box center [210, 56] width 21 height 7
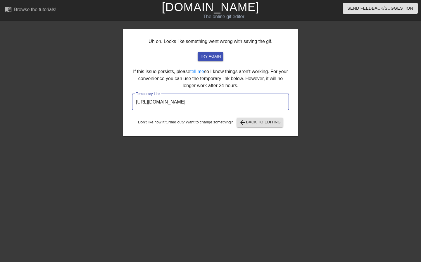
drag, startPoint x: 239, startPoint y: 103, endPoint x: 133, endPoint y: 106, distance: 105.9
click at [133, 106] on input "[URL][DOMAIN_NAME]" at bounding box center [210, 102] width 157 height 16
click at [242, 127] on button "arrow_back Back to Editing" at bounding box center [260, 122] width 46 height 9
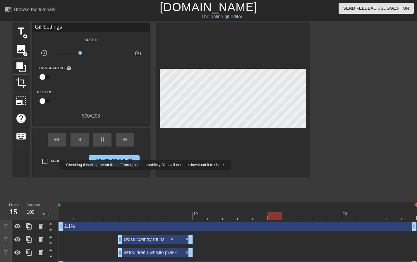
click at [55, 164] on label "Make Private" at bounding box center [59, 161] width 41 height 12
click at [51, 164] on input "Make Private" at bounding box center [45, 161] width 12 height 12
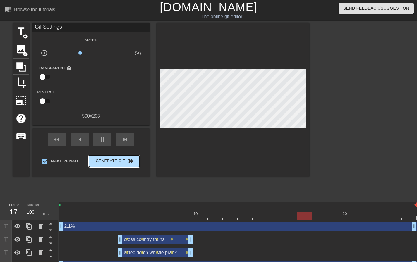
click at [105, 164] on button "Generate Gif double_arrow" at bounding box center [114, 161] width 51 height 12
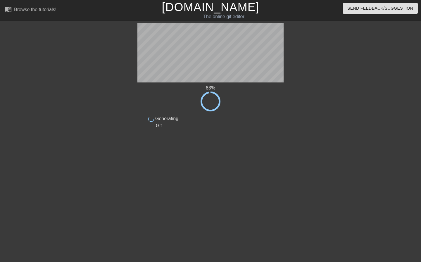
click at [362, 87] on div at bounding box center [335, 110] width 88 height 175
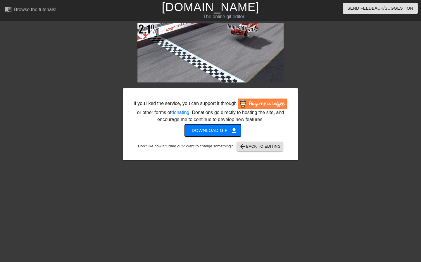
click at [227, 129] on span "Download gif get_app" at bounding box center [213, 131] width 42 height 8
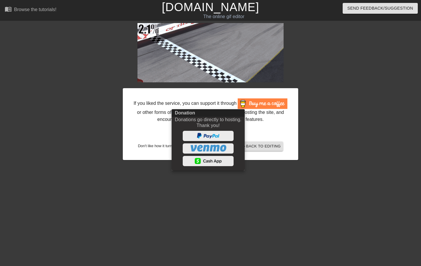
click at [262, 149] on div at bounding box center [210, 133] width 421 height 266
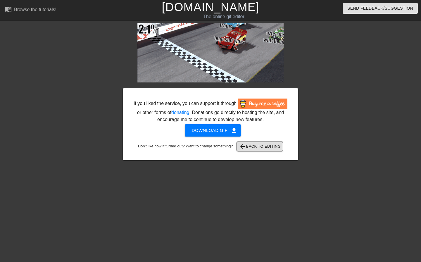
click at [268, 147] on span "arrow_back Back to Editing" at bounding box center [260, 146] width 42 height 7
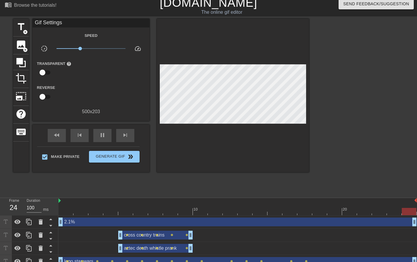
scroll to position [12, 0]
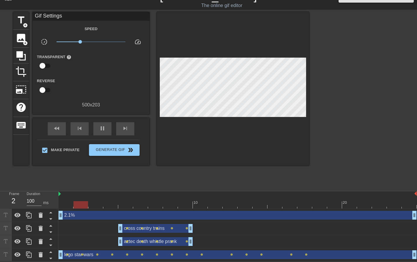
click at [91, 252] on div "lego star wars drag_handle drag_handle" at bounding box center [237, 254] width 358 height 9
click at [100, 123] on div "pause" at bounding box center [102, 128] width 18 height 13
click at [71, 240] on div "aztec death whistle prank drag_handle drag_handle lens lens lens lens lens" at bounding box center [237, 241] width 358 height 9
click at [72, 244] on div "aztec death whistle prank drag_handle drag_handle lens lens lens lens lens" at bounding box center [237, 241] width 358 height 9
click at [66, 202] on div at bounding box center [237, 204] width 358 height 7
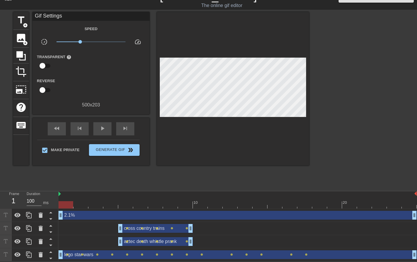
click at [305, 242] on div "aztec death whistle prank drag_handle drag_handle lens lens lens lens lens" at bounding box center [237, 241] width 358 height 9
click at [291, 247] on div "aztec death whistle prank drag_handle drag_handle lens lens lens lens lens" at bounding box center [237, 241] width 358 height 13
click at [287, 200] on div at bounding box center [289, 200] width 15 height 7
click at [303, 202] on div at bounding box center [237, 204] width 358 height 7
click at [318, 203] on div at bounding box center [237, 204] width 358 height 7
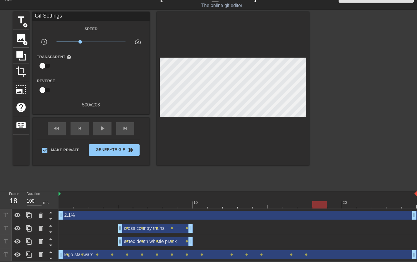
drag, startPoint x: 333, startPoint y: 204, endPoint x: 336, endPoint y: 204, distance: 3.2
click at [333, 204] on div at bounding box center [237, 204] width 358 height 7
click at [393, 204] on div at bounding box center [237, 204] width 358 height 7
click at [411, 204] on div at bounding box center [237, 204] width 358 height 7
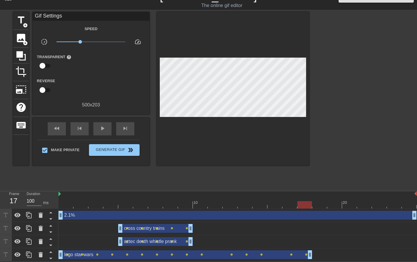
drag, startPoint x: 414, startPoint y: 254, endPoint x: 314, endPoint y: 252, distance: 100.0
click at [314, 252] on div "lego star wars drag_handle drag_handle lens lens lens lens lens lens lens lens …" at bounding box center [237, 254] width 358 height 9
click at [366, 242] on div "aztec death whistle prank drag_handle drag_handle lens lens lens lens lens" at bounding box center [237, 241] width 358 height 9
click at [275, 254] on div "lego star wars drag_handle drag_handle" at bounding box center [185, 254] width 254 height 9
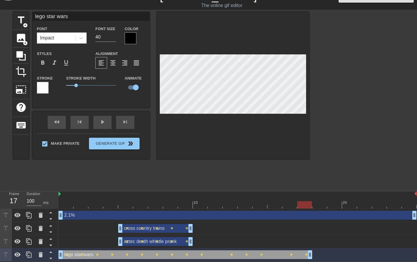
click at [273, 203] on div at bounding box center [237, 204] width 358 height 7
click at [259, 203] on div at bounding box center [237, 204] width 358 height 7
click at [287, 204] on div at bounding box center [237, 204] width 358 height 7
click at [308, 202] on div at bounding box center [237, 204] width 358 height 7
drag, startPoint x: 309, startPoint y: 254, endPoint x: 300, endPoint y: 254, distance: 9.7
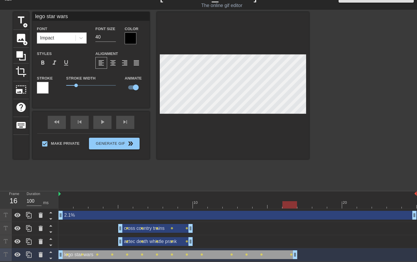
click at [300, 254] on div "lego star wars drag_handle drag_handle lens lens lens lens lens lens lens lens …" at bounding box center [237, 254] width 358 height 9
click at [274, 202] on div at bounding box center [237, 204] width 358 height 7
click at [290, 203] on div at bounding box center [237, 204] width 358 height 7
click at [269, 202] on div at bounding box center [237, 204] width 358 height 7
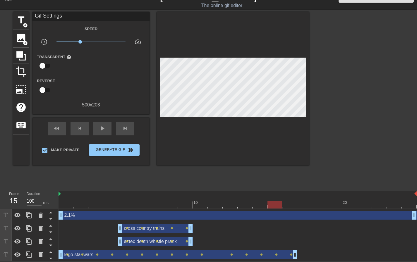
click at [274, 183] on div "title add_circle image add_circle crop photo_size_select_large help keyboard Gi…" at bounding box center [161, 99] width 296 height 175
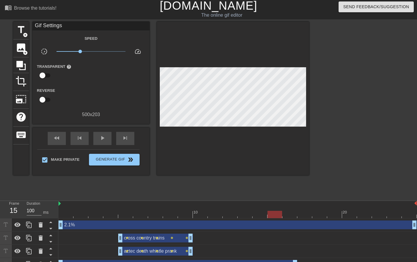
scroll to position [0, 0]
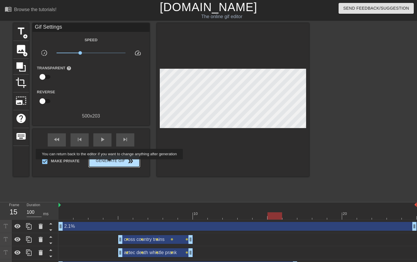
click at [110, 163] on span "Generate Gif double_arrow" at bounding box center [114, 161] width 46 height 7
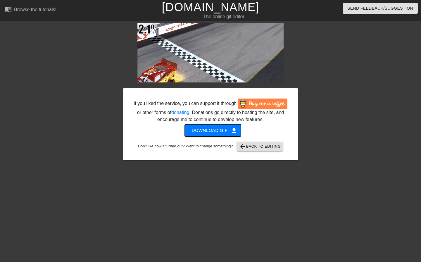
click at [233, 130] on span "get_app" at bounding box center [234, 130] width 7 height 7
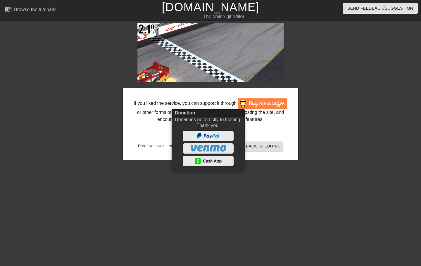
click at [269, 148] on div at bounding box center [210, 133] width 421 height 266
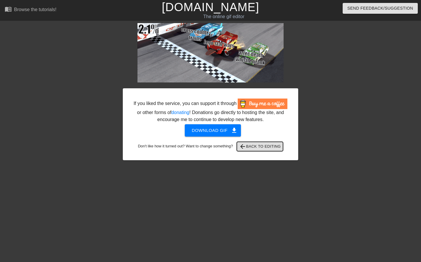
click at [261, 147] on span "arrow_back Back to Editing" at bounding box center [260, 146] width 42 height 7
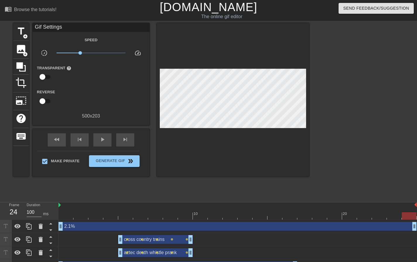
click at [238, 9] on link "[DOMAIN_NAME]" at bounding box center [208, 7] width 97 height 13
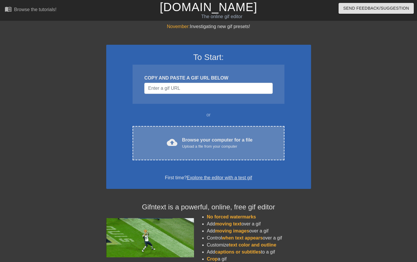
click at [189, 131] on div "cloud_upload Browse your computer for a file Upload a file from your computer C…" at bounding box center [207, 143] width 151 height 34
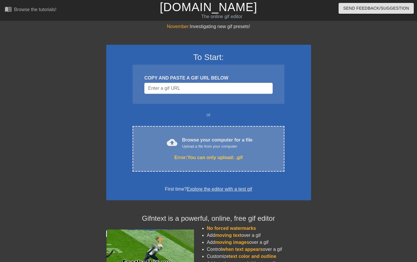
click at [202, 151] on div "cloud_upload Browse your computer for a file Upload a file from your computer E…" at bounding box center [207, 149] width 151 height 46
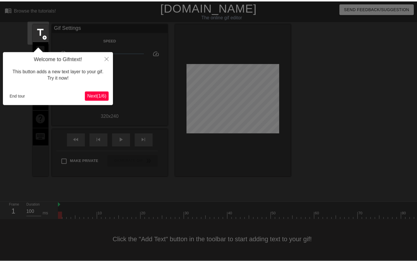
scroll to position [3, 0]
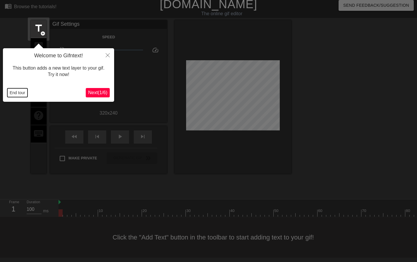
click at [17, 92] on button "End tour" at bounding box center [17, 92] width 20 height 9
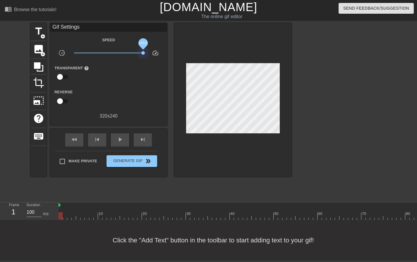
drag, startPoint x: 109, startPoint y: 50, endPoint x: 157, endPoint y: 52, distance: 48.3
click at [157, 51] on div "slow_motion_video x10.0 speed" at bounding box center [108, 53] width 117 height 9
click at [112, 137] on div "play_arrow" at bounding box center [120, 139] width 18 height 13
click at [117, 140] on div "pause" at bounding box center [120, 139] width 18 height 13
click at [42, 79] on span "crop" at bounding box center [38, 82] width 11 height 11
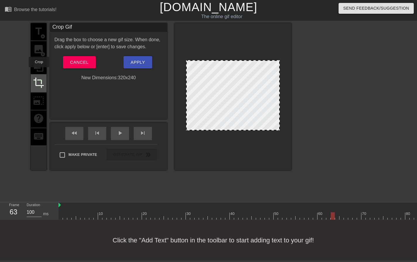
click at [41, 78] on span "crop" at bounding box center [38, 82] width 11 height 11
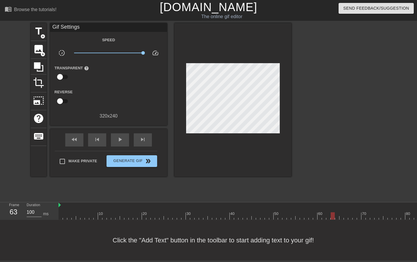
click at [63, 208] on div at bounding box center [60, 211] width 4 height 7
click at [387, 212] on div at bounding box center [246, 215] width 377 height 7
drag, startPoint x: 406, startPoint y: 209, endPoint x: 139, endPoint y: 182, distance: 269.2
click at [200, 188] on div "menu_book Browse the tutorials! Gifntext.com The online gif editor Send Feedbac…" at bounding box center [208, 130] width 417 height 261
click at [121, 137] on span "play_arrow" at bounding box center [119, 139] width 7 height 7
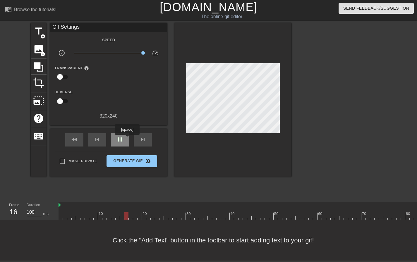
click at [127, 139] on div "pause" at bounding box center [120, 139] width 18 height 13
click at [121, 212] on div at bounding box center [246, 215] width 377 height 7
click at [43, 206] on div "Duration 100 ms" at bounding box center [40, 210] width 26 height 17
click at [41, 46] on span "image" at bounding box center [38, 49] width 11 height 11
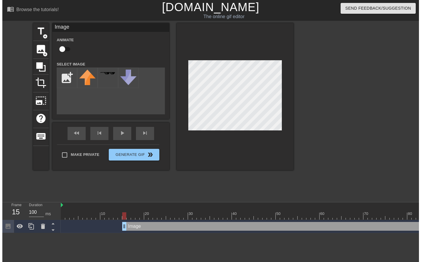
scroll to position [0, 0]
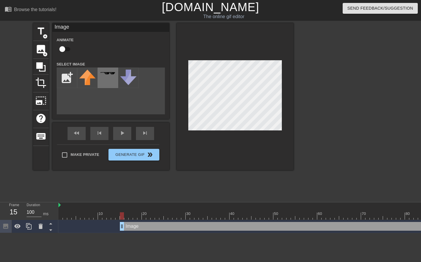
click at [105, 76] on div at bounding box center [108, 78] width 20 height 20
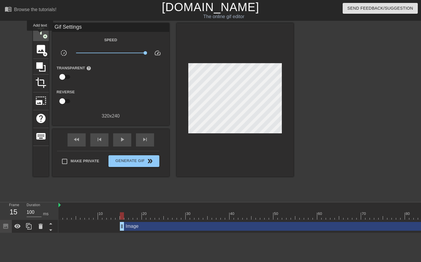
click at [40, 35] on span "title" at bounding box center [40, 31] width 11 height 11
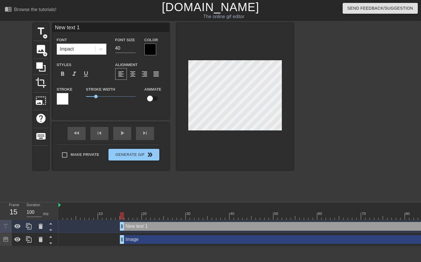
scroll to position [1, 1]
type input "N"
type textarea "N"
type input "No"
type textarea "No"
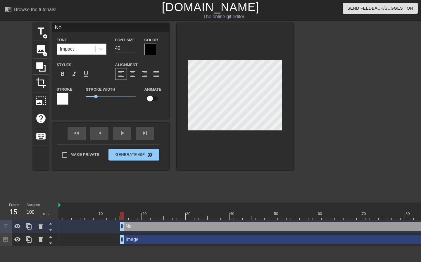
type input "No"
type textarea "No"
type input "No F"
type textarea "No F"
type input "No Fr"
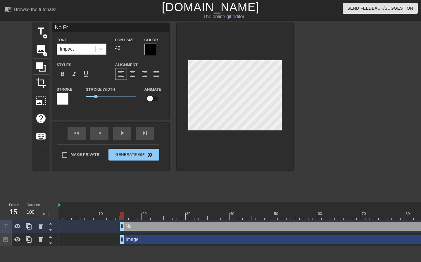
type textarea "No Fr"
type input "No Fro"
type textarea "No Fro"
type input "No Fron"
type textarea "No Fron"
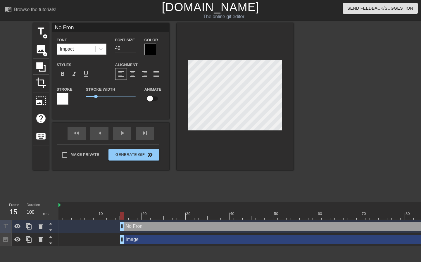
type input "No Front"
type textarea "No Front"
type input "No Fronta"
type textarea "No Fronta"
type input "No Frontal"
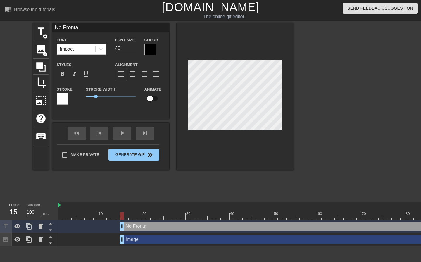
type textarea "No Frontal"
type input "No Frontal"
type textarea "No Frontal"
type input "No Frontal L"
type textarea "No Frontal L"
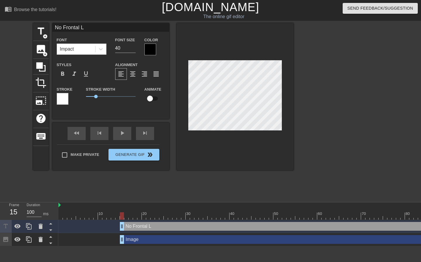
type input "No Frontal Lo"
type textarea "No Frontal Lo"
type input "No Frontal Lob"
type textarea "No Frontal Lob"
type input "No Frontal Lobe"
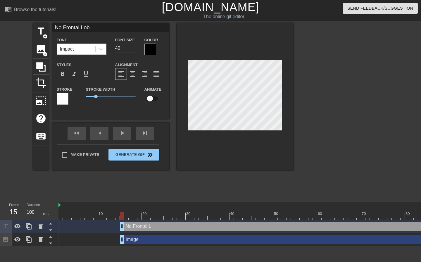
type textarea "No Frontal Lobe"
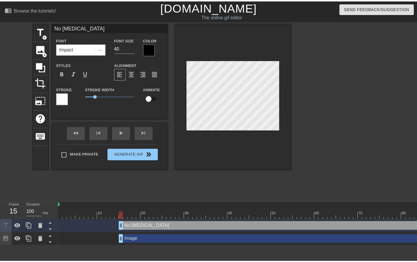
scroll to position [1, 2]
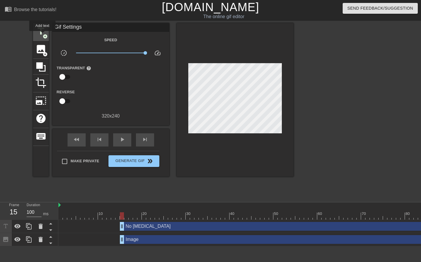
click at [43, 35] on span "add_circle" at bounding box center [45, 36] width 5 height 5
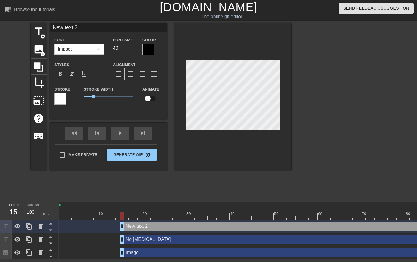
type input "L"
type textarea "L"
type input "Li"
type textarea "Li"
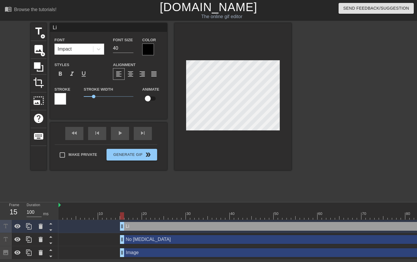
type input "Lik"
type textarea "Lik"
type input "Like"
type textarea "Like"
type input "Like"
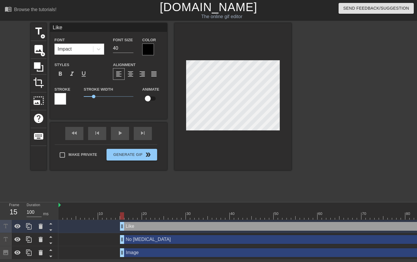
type textarea "Like"
type input "Like a"
type textarea "Like a"
type input "Like a"
type textarea "Like a"
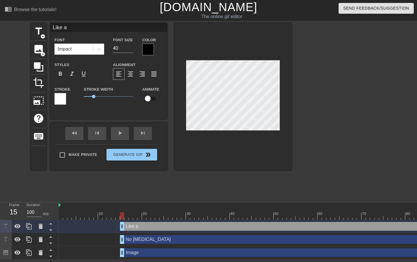
type input "Like a B"
type textarea "Like a B"
type input "Like a Bo"
type textarea "Like a Bo"
type input "Like a Bos"
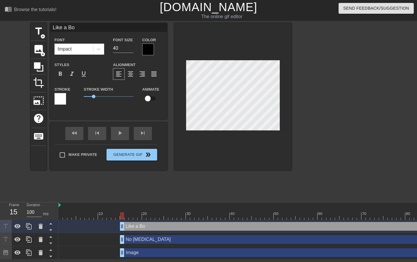
type textarea "Like a Bos"
type input "Like a Boss"
type textarea "Like a Boss"
click at [319, 114] on div at bounding box center [342, 110] width 88 height 175
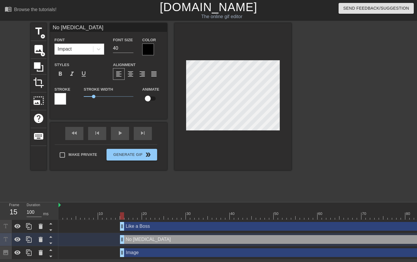
scroll to position [1, 1]
type input "NO"
type textarea "NO"
type input "NO"
type textarea "NO"
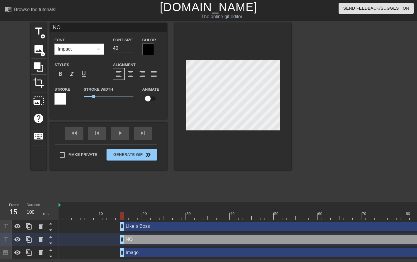
type input "NO F"
type textarea "NO F"
type input "NO FR"
type textarea "NO FR"
type input "NO FRO"
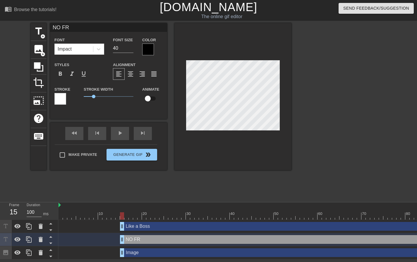
type textarea "NO FRO"
type input "NO FRON"
type textarea "NO FRON"
type input "NO FRONT"
type textarea "NO FRONT"
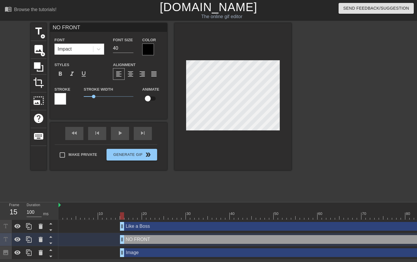
type input "NO FRONTA"
type textarea "NO FRONTAL"
type input "NO FRONTAL"
type textarea "NO FRONTAL"
type input "NO FRONTAL L"
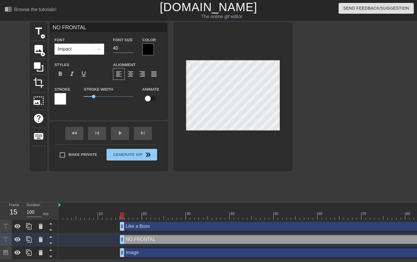
type textarea "NO FRONTAL L"
type input "NO FRONTAL LO"
type textarea "NO FRONTAL LO"
type input "NO FRONTAL LOB"
type textarea "NO FRONTAL LOB"
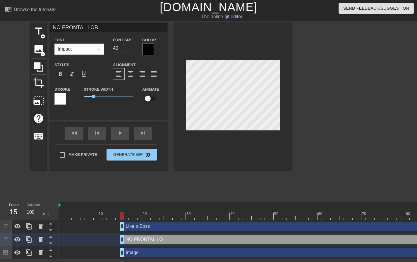
type input "NO FRONTAL LOBE"
type textarea "NO FRONTAL LOBE"
click at [322, 85] on div at bounding box center [342, 110] width 88 height 175
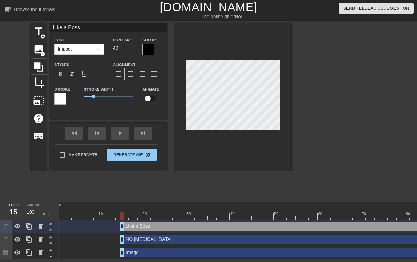
scroll to position [1, 1]
type input "LI"
type textarea "LI"
type input "LIK"
type textarea "LIK"
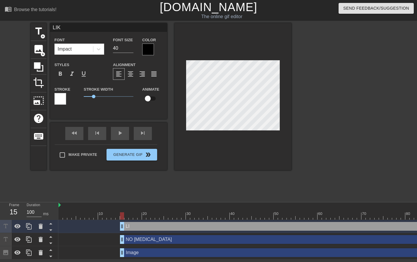
type input "LIKE"
type textarea "LIKE"
type input "LIKE"
type textarea "LIKE"
type input "LIKE A"
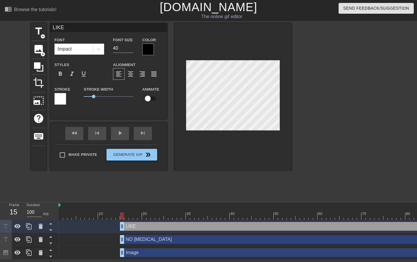
type textarea "LIKE A"
type input "LIKE A"
type textarea "LIKE A"
type input "LIKE A B"
type textarea "LIKE A BO"
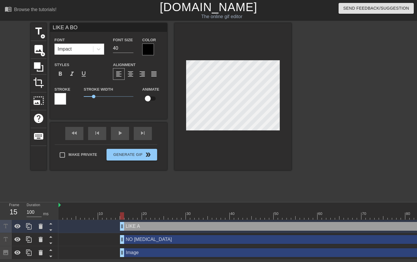
type input "LIKE A BOS"
type textarea "LIKE A BOS"
type input "LIKE A BOSS"
type textarea "LIKE A BOSS"
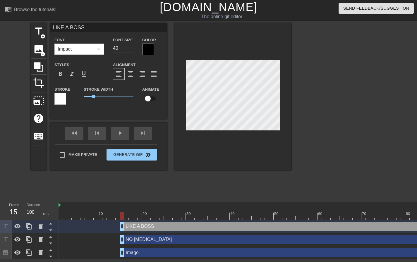
click at [296, 107] on div "title add_circle image add_circle crop photo_size_select_large help keyboard LI…" at bounding box center [208, 110] width 417 height 175
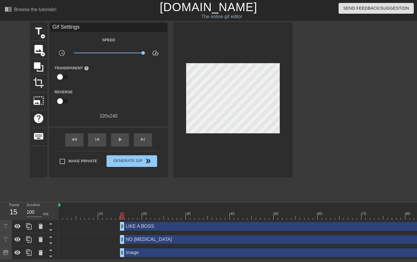
click at [331, 110] on div at bounding box center [342, 110] width 88 height 175
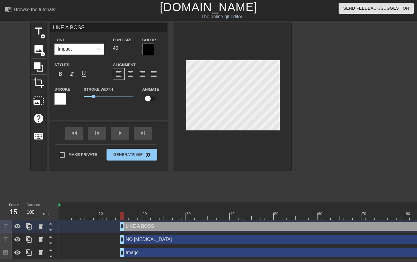
click at [319, 107] on div at bounding box center [342, 110] width 88 height 175
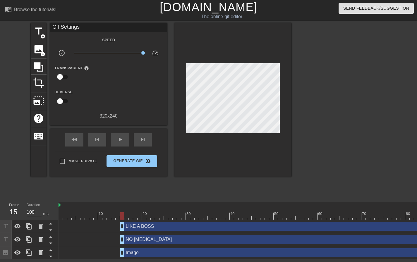
click at [322, 112] on div at bounding box center [342, 110] width 88 height 175
click at [127, 142] on div "play_arrow" at bounding box center [120, 139] width 18 height 13
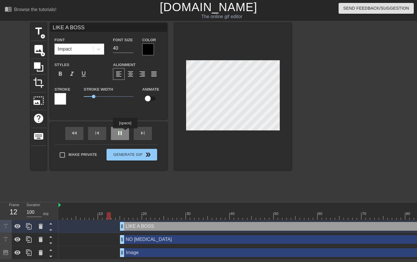
click at [125, 132] on div "fast_rewind skip_previous pause skip_next" at bounding box center [108, 134] width 95 height 22
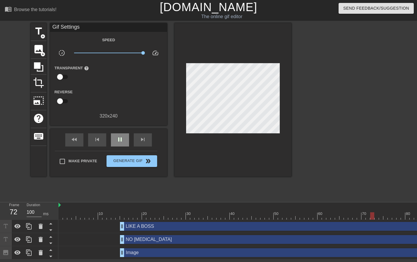
click at [118, 140] on span "pause" at bounding box center [119, 139] width 7 height 7
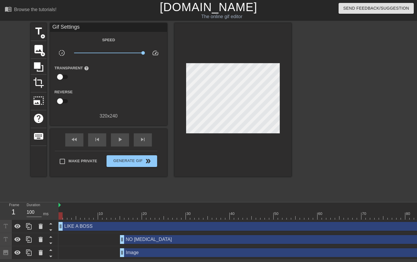
drag, startPoint x: 122, startPoint y: 228, endPoint x: 54, endPoint y: 228, distance: 67.6
click at [53, 228] on div "Frame 1 Duration 100 ms 10 20 30 40 50 60 70 80 LIKE A BOSS drag_handle drag_ha…" at bounding box center [208, 230] width 417 height 57
drag, startPoint x: 121, startPoint y: 239, endPoint x: 52, endPoint y: 235, distance: 69.1
click at [52, 235] on div "Frame 6 Duration 100 ms 10 20 30 40 50 60 70 80 LIKE A BOSS drag_handle drag_ha…" at bounding box center [208, 230] width 417 height 57
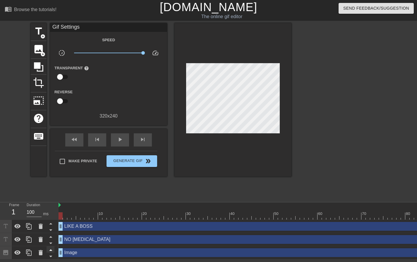
drag, startPoint x: 118, startPoint y: 253, endPoint x: 54, endPoint y: 251, distance: 64.4
click at [54, 252] on div "Frame 1 Duration 100 ms 10 20 30 40 50 60 70 80 LIKE A BOSS drag_handle drag_ha…" at bounding box center [208, 230] width 417 height 57
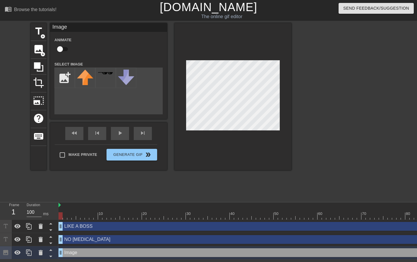
click at [326, 92] on div at bounding box center [342, 110] width 88 height 175
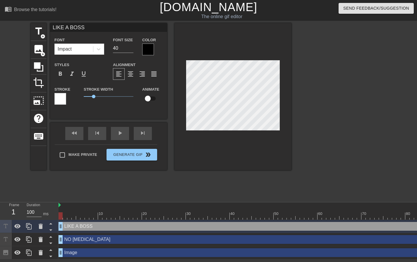
click at [266, 130] on div at bounding box center [232, 96] width 117 height 147
click at [312, 118] on div at bounding box center [342, 110] width 88 height 175
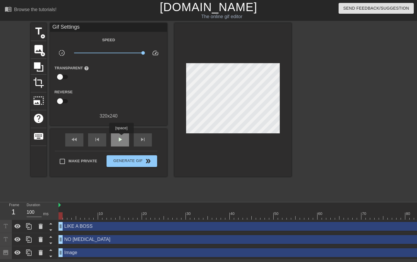
click at [121, 137] on span "play_arrow" at bounding box center [119, 139] width 7 height 7
click at [121, 138] on span "pause" at bounding box center [119, 139] width 7 height 7
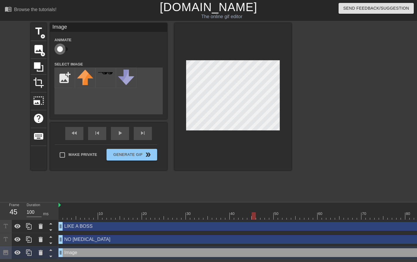
click at [60, 47] on input "checkbox" at bounding box center [59, 49] width 33 height 11
checkbox input "true"
click at [62, 215] on div at bounding box center [246, 215] width 377 height 7
click at [64, 215] on div at bounding box center [246, 215] width 377 height 7
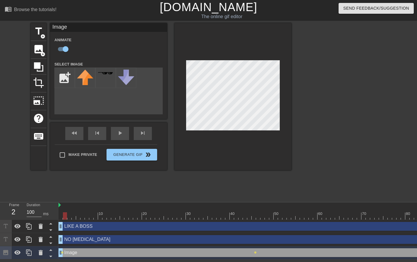
click at [69, 215] on div at bounding box center [246, 215] width 377 height 7
click at [72, 214] on div at bounding box center [246, 215] width 377 height 7
click at [76, 214] on div at bounding box center [246, 215] width 377 height 7
click at [78, 215] on div at bounding box center [246, 215] width 377 height 7
click at [85, 214] on div at bounding box center [246, 215] width 377 height 7
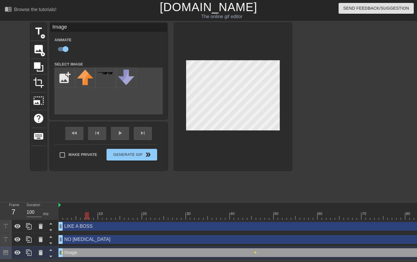
click at [59, 216] on div at bounding box center [246, 215] width 377 height 7
click at [321, 106] on div at bounding box center [342, 110] width 88 height 175
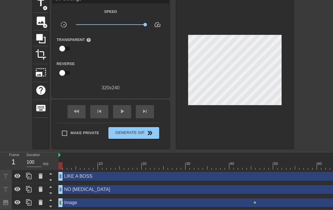
scroll to position [25, 0]
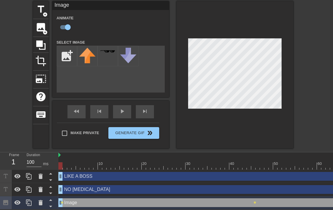
click at [303, 65] on div "title add_circle image add_circle crop photo_size_select_large help keyboard Im…" at bounding box center [166, 74] width 333 height 147
click at [305, 57] on div "title add_circle image add_circle crop photo_size_select_large help keyboard Im…" at bounding box center [166, 74] width 333 height 147
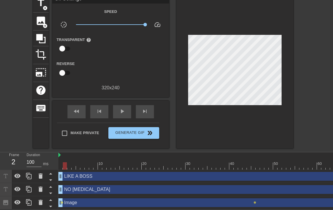
click at [64, 163] on div at bounding box center [246, 165] width 377 height 7
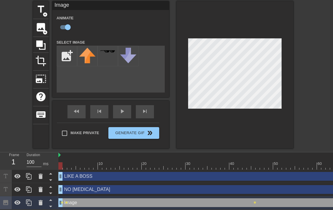
click at [60, 162] on div at bounding box center [246, 165] width 377 height 7
click at [63, 163] on div at bounding box center [246, 165] width 377 height 7
click at [70, 164] on div at bounding box center [246, 165] width 377 height 7
click at [74, 165] on div at bounding box center [246, 165] width 377 height 7
click at [77, 164] on div at bounding box center [246, 165] width 377 height 7
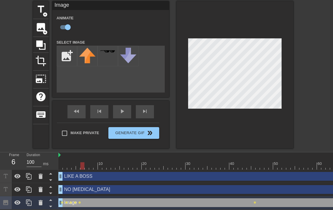
click at [81, 163] on div at bounding box center [246, 165] width 377 height 7
click at [84, 165] on div at bounding box center [82, 165] width 4 height 7
click at [86, 164] on div at bounding box center [246, 165] width 377 height 7
click at [89, 170] on div "LIKE A BOSS drag_handle drag_handle" at bounding box center [246, 176] width 377 height 13
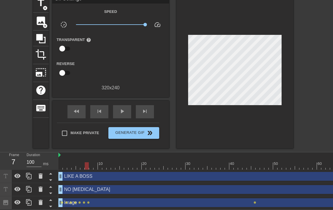
click at [90, 165] on div at bounding box center [246, 165] width 377 height 7
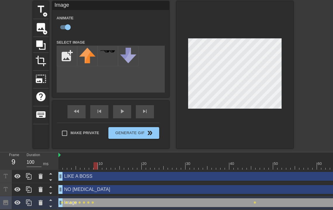
click at [94, 162] on div at bounding box center [246, 165] width 377 height 7
click at [99, 165] on div at bounding box center [246, 165] width 377 height 7
click at [104, 163] on div at bounding box center [246, 165] width 377 height 7
click at [109, 163] on div at bounding box center [246, 165] width 377 height 7
click at [112, 162] on div at bounding box center [246, 165] width 377 height 7
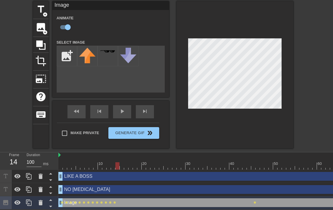
click at [118, 163] on div at bounding box center [246, 165] width 377 height 7
click at [122, 163] on div at bounding box center [246, 165] width 377 height 7
click at [125, 164] on div at bounding box center [246, 165] width 377 height 7
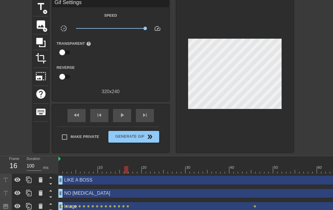
scroll to position [31, 0]
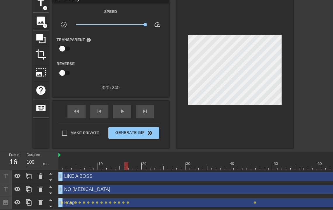
click at [132, 166] on div "10 20 30 40 50 60 70 80" at bounding box center [246, 161] width 377 height 18
click at [132, 164] on div at bounding box center [246, 165] width 377 height 7
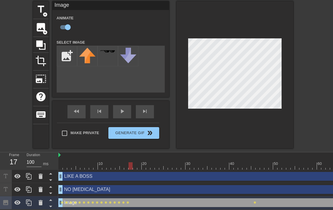
scroll to position [25, 0]
click at [134, 163] on div at bounding box center [246, 165] width 377 height 7
click at [141, 163] on div at bounding box center [246, 165] width 377 height 7
click at [145, 164] on div at bounding box center [246, 165] width 377 height 7
click at [149, 165] on div at bounding box center [246, 165] width 377 height 7
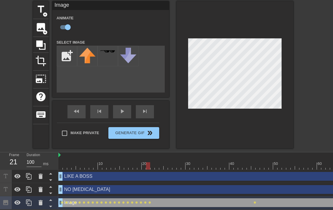
click at [150, 163] on div at bounding box center [148, 165] width 4 height 7
click at [152, 162] on div at bounding box center [246, 165] width 377 height 7
click at [157, 162] on div at bounding box center [246, 165] width 377 height 7
click at [161, 162] on div at bounding box center [246, 165] width 377 height 7
click at [166, 163] on div at bounding box center [246, 165] width 377 height 7
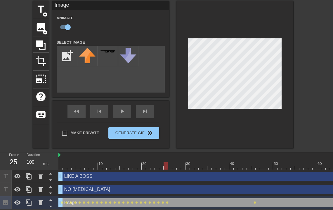
click at [171, 163] on div at bounding box center [246, 165] width 377 height 7
click at [173, 164] on div at bounding box center [246, 165] width 377 height 7
click at [179, 163] on div at bounding box center [246, 165] width 377 height 7
click at [182, 161] on div at bounding box center [182, 164] width 1 height 6
click at [189, 164] on div at bounding box center [246, 165] width 377 height 7
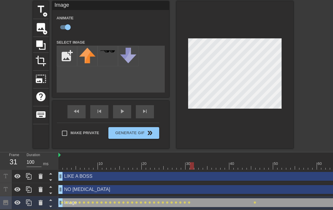
click at [192, 165] on div at bounding box center [246, 165] width 377 height 7
click at [198, 164] on div at bounding box center [246, 165] width 377 height 7
click at [199, 162] on div at bounding box center [246, 165] width 377 height 7
click at [205, 162] on div at bounding box center [246, 165] width 377 height 7
click at [210, 162] on div at bounding box center [246, 165] width 377 height 7
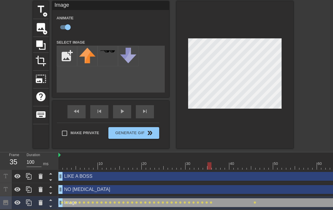
drag, startPoint x: 214, startPoint y: 163, endPoint x: 215, endPoint y: 154, distance: 9.7
click at [214, 164] on div at bounding box center [246, 165] width 377 height 7
click at [217, 162] on div at bounding box center [246, 165] width 377 height 7
click at [222, 162] on div at bounding box center [246, 165] width 377 height 7
click at [228, 162] on div at bounding box center [246, 165] width 377 height 7
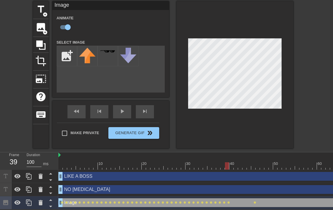
click at [232, 162] on div at bounding box center [246, 165] width 377 height 7
click at [235, 162] on div at bounding box center [246, 165] width 377 height 7
click at [242, 164] on div at bounding box center [246, 165] width 377 height 7
click at [244, 163] on div at bounding box center [246, 165] width 377 height 7
click at [250, 162] on div at bounding box center [246, 165] width 377 height 7
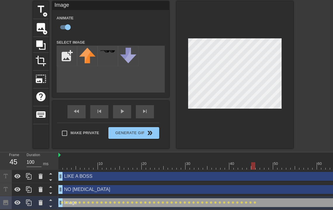
click at [254, 164] on div at bounding box center [246, 165] width 377 height 7
click at [260, 163] on div at bounding box center [246, 165] width 377 height 7
click at [263, 163] on div at bounding box center [246, 165] width 377 height 7
click at [268, 164] on div at bounding box center [246, 165] width 377 height 7
click at [271, 162] on div at bounding box center [246, 165] width 377 height 7
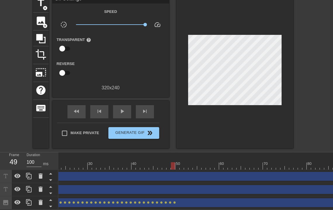
scroll to position [0, 100]
click at [175, 164] on div at bounding box center [146, 165] width 377 height 7
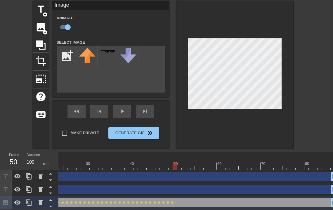
scroll to position [25, 0]
click at [179, 164] on div at bounding box center [146, 165] width 377 height 7
click at [185, 164] on div at bounding box center [146, 165] width 377 height 7
click at [188, 163] on div at bounding box center [146, 165] width 377 height 7
click at [194, 163] on div at bounding box center [146, 165] width 377 height 7
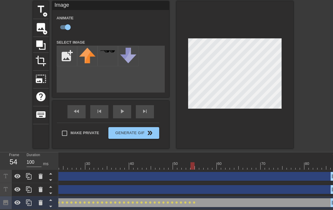
click at [199, 163] on div at bounding box center [146, 165] width 377 height 7
click at [201, 163] on div at bounding box center [146, 165] width 377 height 7
click at [208, 164] on div at bounding box center [146, 165] width 377 height 7
click at [207, 162] on div at bounding box center [146, 165] width 377 height 7
click at [210, 162] on div at bounding box center [146, 165] width 377 height 7
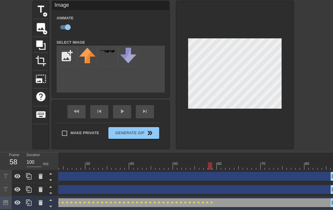
click at [216, 162] on div at bounding box center [146, 165] width 377 height 7
drag, startPoint x: 219, startPoint y: 164, endPoint x: 217, endPoint y: 150, distance: 13.9
click at [219, 164] on div at bounding box center [146, 165] width 377 height 7
click at [223, 162] on div at bounding box center [146, 165] width 377 height 7
click at [228, 163] on div at bounding box center [146, 165] width 377 height 7
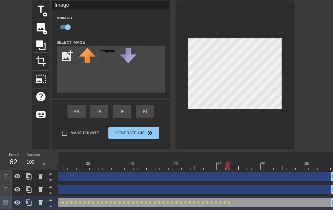
click at [232, 164] on div at bounding box center [146, 165] width 377 height 7
click at [235, 164] on div at bounding box center [146, 165] width 377 height 7
click at [241, 162] on div at bounding box center [146, 165] width 377 height 7
click at [245, 162] on div at bounding box center [146, 165] width 377 height 7
click at [249, 162] on div at bounding box center [146, 165] width 377 height 7
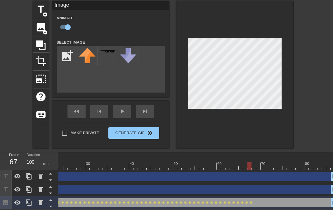
click at [254, 162] on div at bounding box center [146, 165] width 377 height 7
click at [259, 163] on div at bounding box center [146, 165] width 377 height 7
click at [263, 163] on div at bounding box center [146, 165] width 377 height 7
click at [270, 164] on div at bounding box center [146, 165] width 377 height 7
click at [266, 163] on div at bounding box center [146, 165] width 377 height 7
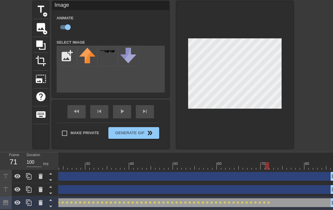
click at [271, 162] on div at bounding box center [146, 165] width 377 height 7
click at [279, 162] on div at bounding box center [146, 165] width 377 height 7
click at [276, 162] on div at bounding box center [146, 165] width 377 height 7
click at [280, 162] on div at bounding box center [146, 165] width 377 height 7
click at [286, 162] on div at bounding box center [146, 165] width 377 height 7
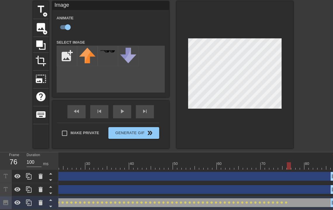
click at [288, 162] on div at bounding box center [146, 165] width 377 height 7
click at [294, 162] on div at bounding box center [146, 165] width 377 height 7
click at [299, 162] on div at bounding box center [146, 165] width 377 height 7
click at [300, 162] on div at bounding box center [146, 165] width 377 height 7
click at [307, 164] on div at bounding box center [146, 165] width 377 height 7
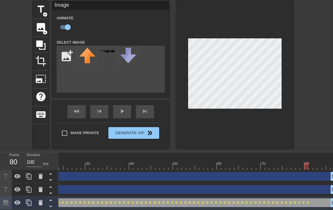
click at [312, 163] on div at bounding box center [146, 165] width 377 height 7
click at [315, 162] on div at bounding box center [146, 165] width 377 height 7
click at [320, 162] on div at bounding box center [146, 165] width 377 height 7
click at [323, 162] on div at bounding box center [146, 165] width 377 height 7
click at [328, 162] on div at bounding box center [146, 165] width 377 height 7
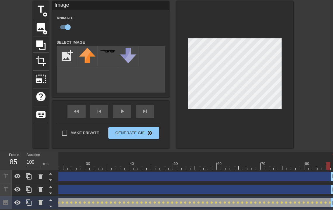
click at [325, 164] on div at bounding box center [146, 165] width 377 height 7
click at [329, 163] on div at bounding box center [146, 165] width 377 height 7
click at [325, 163] on div at bounding box center [146, 165] width 377 height 7
click at [328, 163] on div at bounding box center [146, 165] width 377 height 7
click at [325, 162] on div at bounding box center [146, 165] width 377 height 7
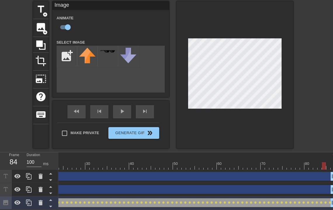
click at [331, 162] on div at bounding box center [146, 165] width 377 height 7
click at [323, 163] on div at bounding box center [146, 165] width 377 height 7
click at [329, 162] on div at bounding box center [146, 165] width 377 height 7
click at [323, 163] on div at bounding box center [146, 165] width 377 height 7
click at [329, 163] on div at bounding box center [146, 165] width 377 height 7
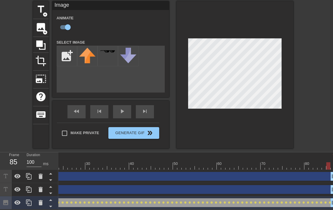
click at [325, 162] on div at bounding box center [146, 165] width 377 height 7
click at [330, 162] on div at bounding box center [146, 165] width 377 height 7
click at [324, 162] on div at bounding box center [146, 165] width 377 height 7
click at [329, 162] on div at bounding box center [146, 165] width 377 height 7
click at [323, 163] on div at bounding box center [146, 165] width 377 height 7
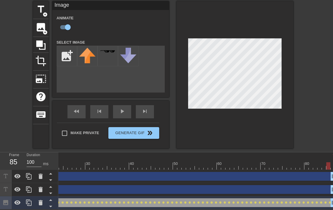
click at [329, 162] on div at bounding box center [146, 165] width 377 height 7
click at [320, 163] on div at bounding box center [146, 165] width 377 height 7
click at [325, 163] on div at bounding box center [146, 165] width 377 height 7
click at [319, 163] on div at bounding box center [146, 165] width 377 height 7
click at [325, 163] on div at bounding box center [146, 165] width 377 height 7
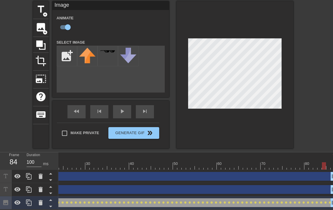
click at [330, 163] on div at bounding box center [146, 165] width 377 height 7
click at [324, 162] on div at bounding box center [146, 165] width 377 height 7
click at [329, 162] on div at bounding box center [146, 165] width 377 height 7
click at [323, 162] on div at bounding box center [146, 165] width 377 height 7
click at [329, 162] on div at bounding box center [146, 165] width 377 height 7
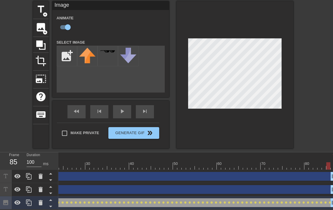
click at [324, 162] on div at bounding box center [146, 165] width 377 height 7
click at [328, 162] on div at bounding box center [146, 165] width 377 height 7
click at [321, 162] on div at bounding box center [146, 165] width 377 height 7
click at [328, 162] on div at bounding box center [146, 165] width 377 height 7
click at [324, 165] on div at bounding box center [146, 165] width 377 height 7
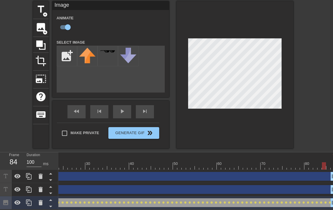
click at [330, 164] on div at bounding box center [146, 165] width 377 height 7
click at [324, 164] on div at bounding box center [146, 165] width 377 height 7
click at [330, 164] on div at bounding box center [146, 165] width 377 height 7
click at [325, 164] on div at bounding box center [146, 165] width 377 height 7
click at [330, 164] on div at bounding box center [146, 165] width 377 height 7
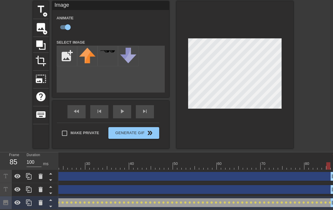
click at [326, 164] on div at bounding box center [146, 165] width 377 height 7
click at [332, 162] on div at bounding box center [146, 165] width 377 height 7
click at [325, 163] on div at bounding box center [146, 165] width 377 height 7
click at [328, 163] on div at bounding box center [146, 165] width 377 height 7
click at [323, 163] on div at bounding box center [146, 165] width 377 height 7
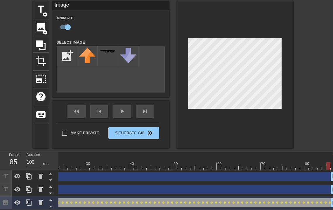
click at [328, 163] on div at bounding box center [146, 165] width 377 height 7
click at [323, 163] on div at bounding box center [146, 165] width 377 height 7
click at [328, 163] on div at bounding box center [146, 165] width 377 height 7
click at [332, 163] on div at bounding box center [146, 165] width 377 height 7
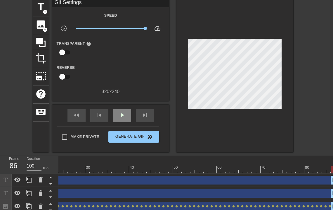
scroll to position [31, 0]
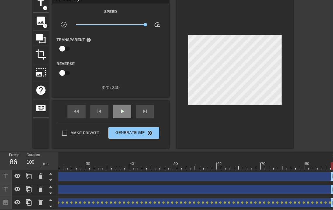
click at [116, 111] on div "play_arrow" at bounding box center [122, 111] width 18 height 13
drag, startPoint x: 139, startPoint y: 21, endPoint x: 117, endPoint y: 27, distance: 23.5
click at [117, 27] on div "x1.50" at bounding box center [111, 25] width 78 height 9
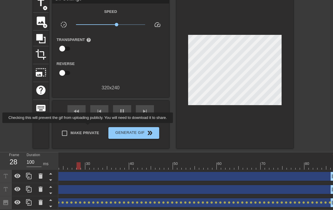
click at [83, 130] on span "Make Private" at bounding box center [85, 133] width 29 height 6
click at [71, 128] on input "Make Private" at bounding box center [64, 133] width 12 height 12
checkbox input "true"
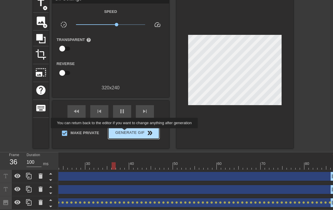
click at [128, 132] on span "Generate Gif double_arrow" at bounding box center [134, 132] width 46 height 7
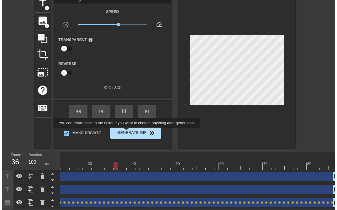
scroll to position [0, 0]
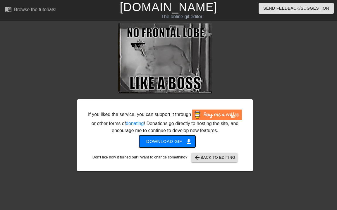
click at [177, 145] on button "Download gif get_app" at bounding box center [167, 141] width 56 height 12
